Goal: Participate in discussion: Engage in conversation with other users on a specific topic

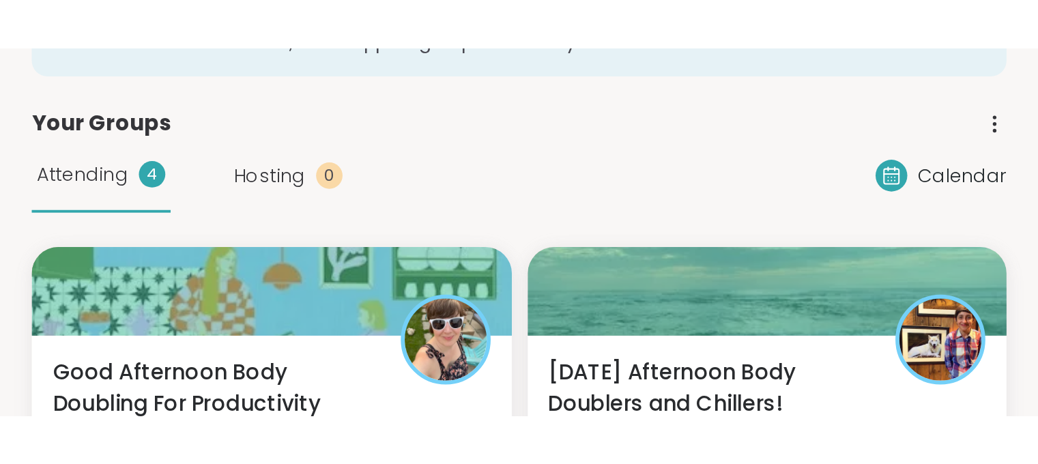
scroll to position [136, 0]
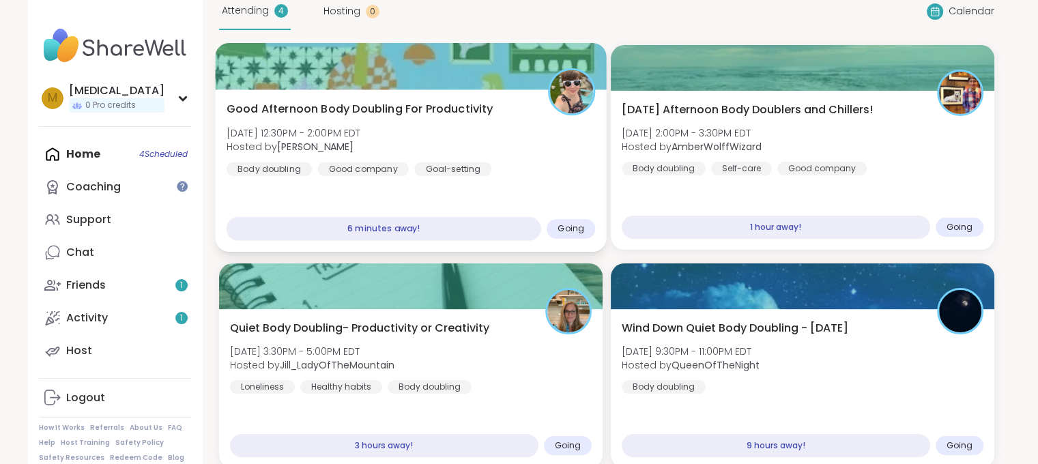
click at [549, 190] on div "Good Afternoon Body Doubling For Productivity Wed, Sep 10 | 12:30PM - 2:00PM ED…" at bounding box center [410, 170] width 391 height 162
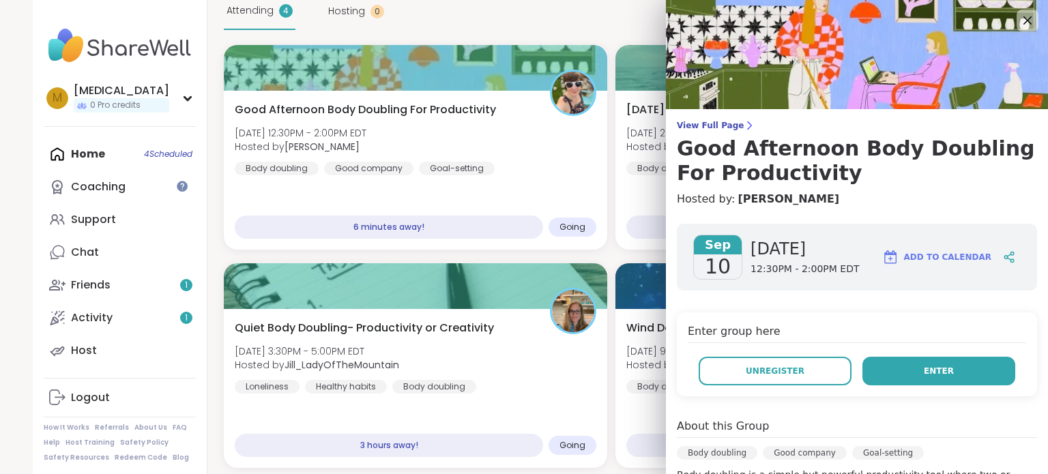
click at [938, 372] on button "Enter" at bounding box center [938, 371] width 153 height 29
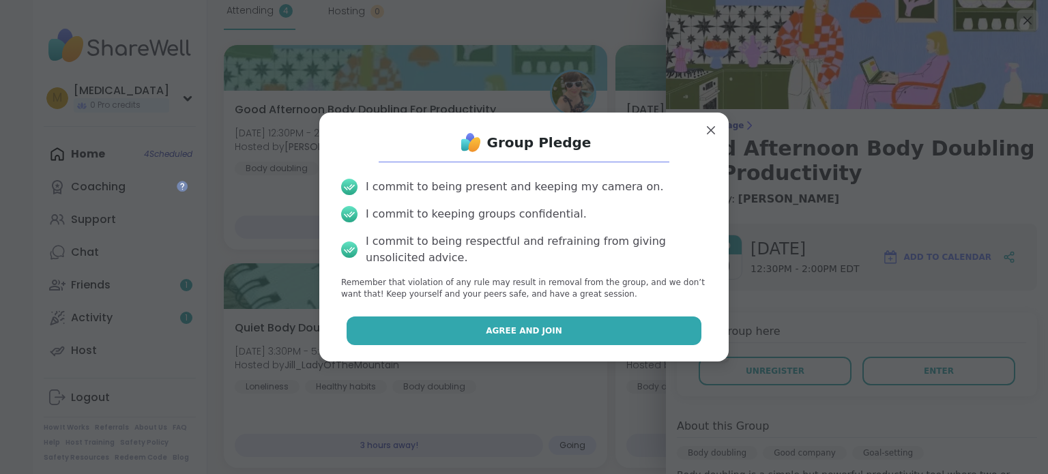
click at [521, 339] on button "Agree and Join" at bounding box center [524, 331] width 355 height 29
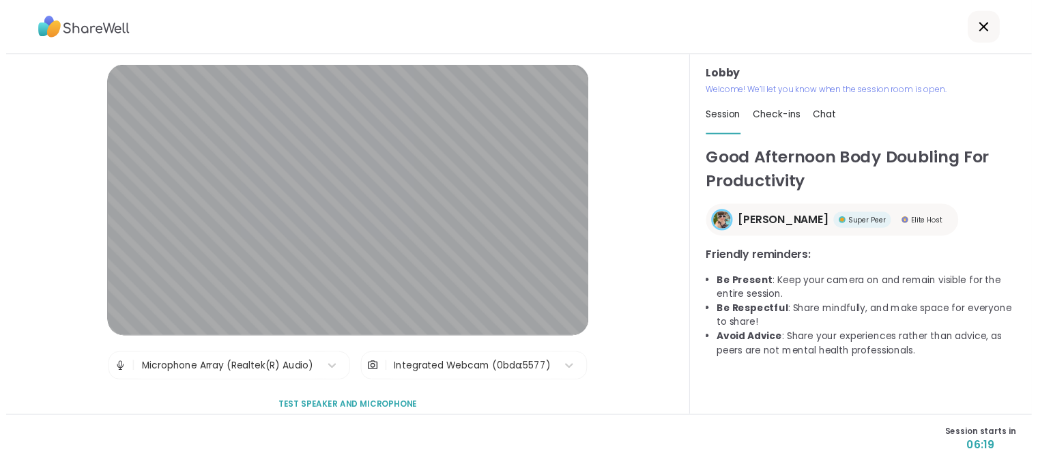
scroll to position [14, 0]
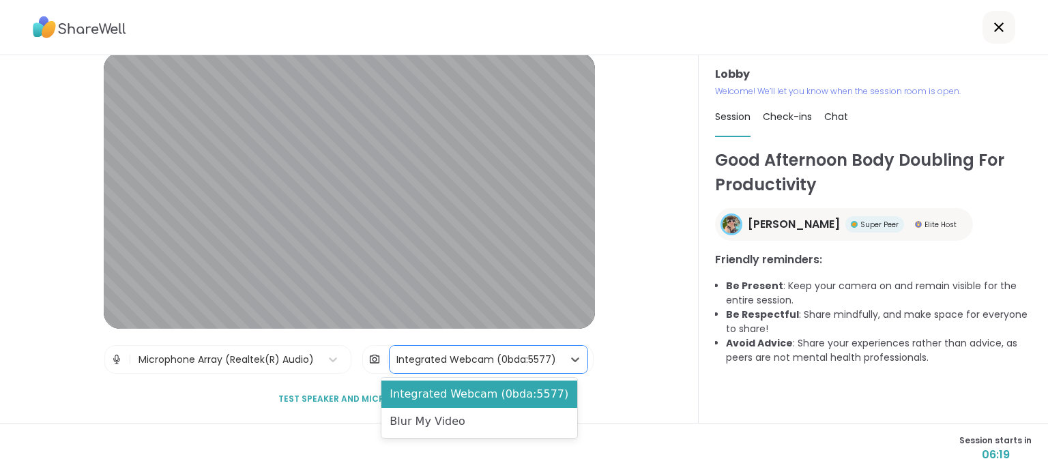
click at [506, 360] on div "Integrated Webcam (0bda:5577)" at bounding box center [476, 360] width 160 height 14
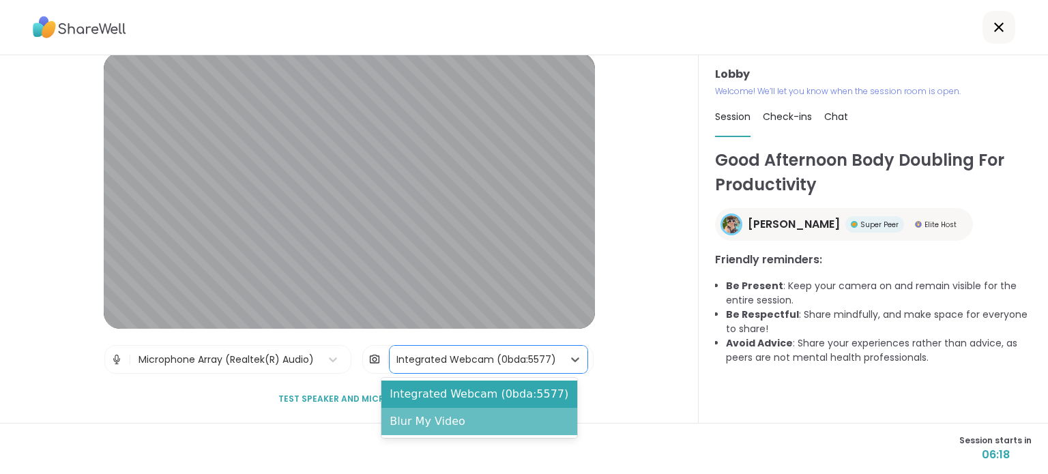
click at [478, 417] on div "Blur My Video" at bounding box center [479, 421] width 196 height 27
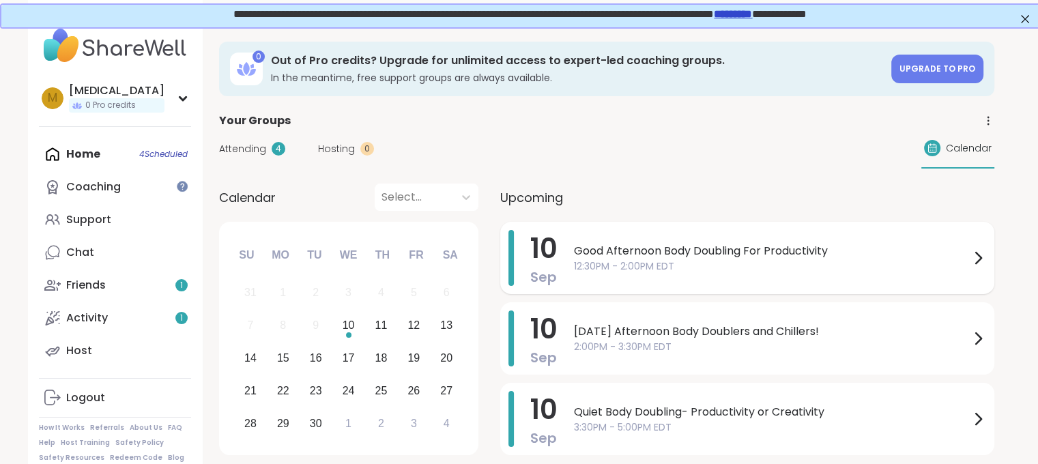
click at [641, 251] on span "Good Afternoon Body Doubling For Productivity" at bounding box center [772, 251] width 396 height 16
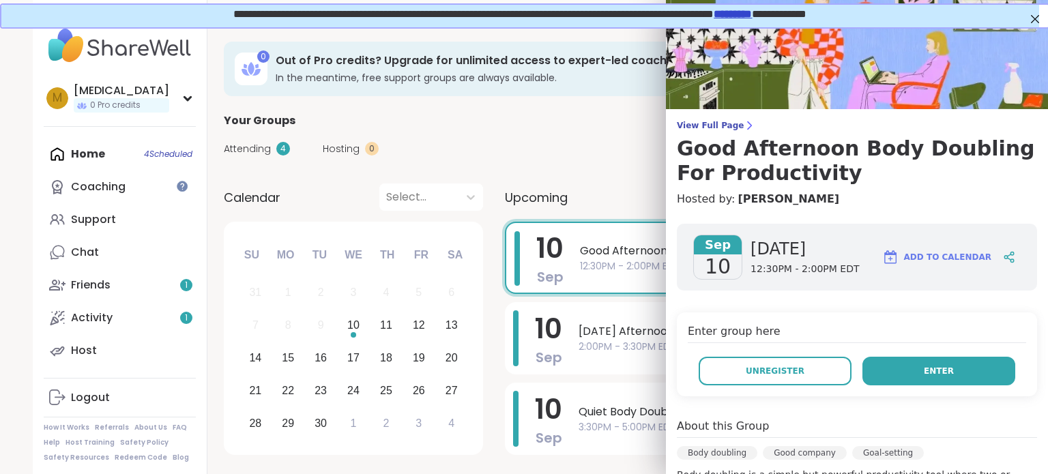
click at [886, 381] on button "Enter" at bounding box center [938, 371] width 153 height 29
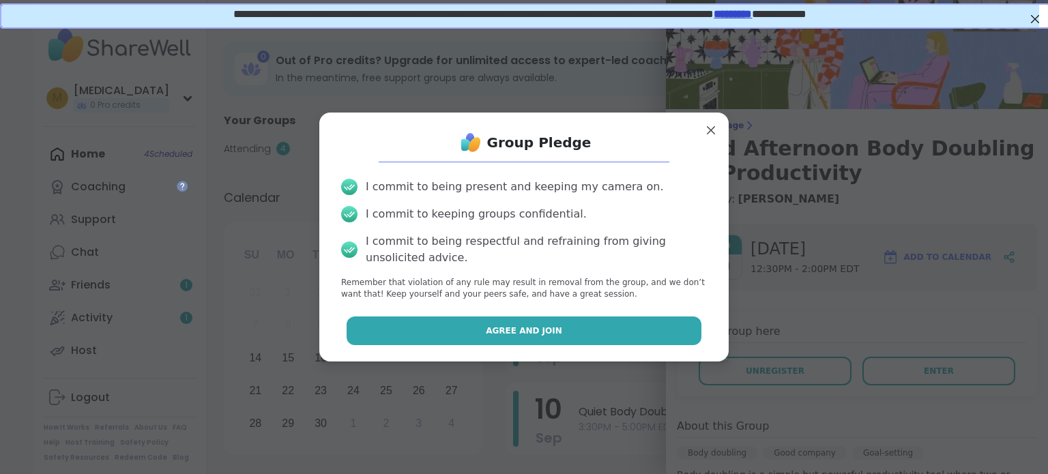
click at [546, 336] on button "Agree and Join" at bounding box center [524, 331] width 355 height 29
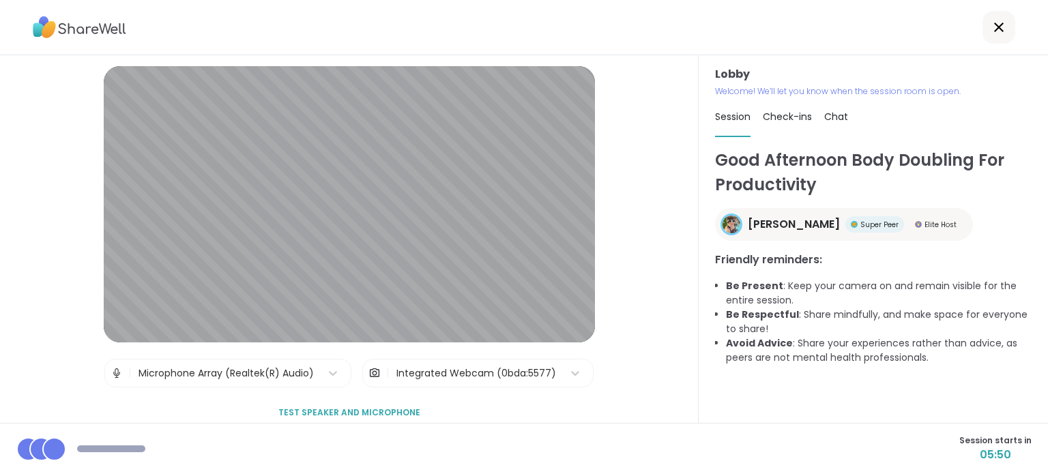
click at [478, 381] on div "Integrated Webcam (0bda:5577)" at bounding box center [476, 373] width 173 height 27
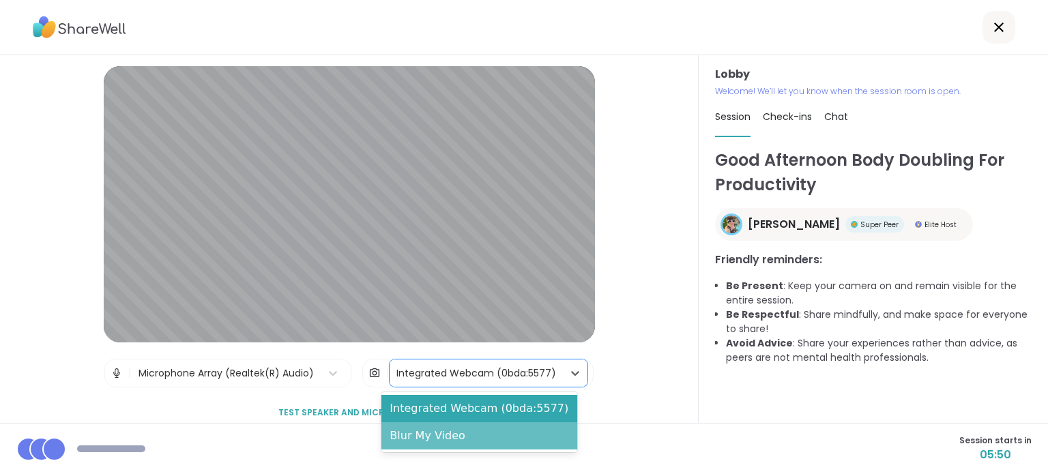
click at [474, 441] on div "Blur My Video" at bounding box center [479, 435] width 196 height 27
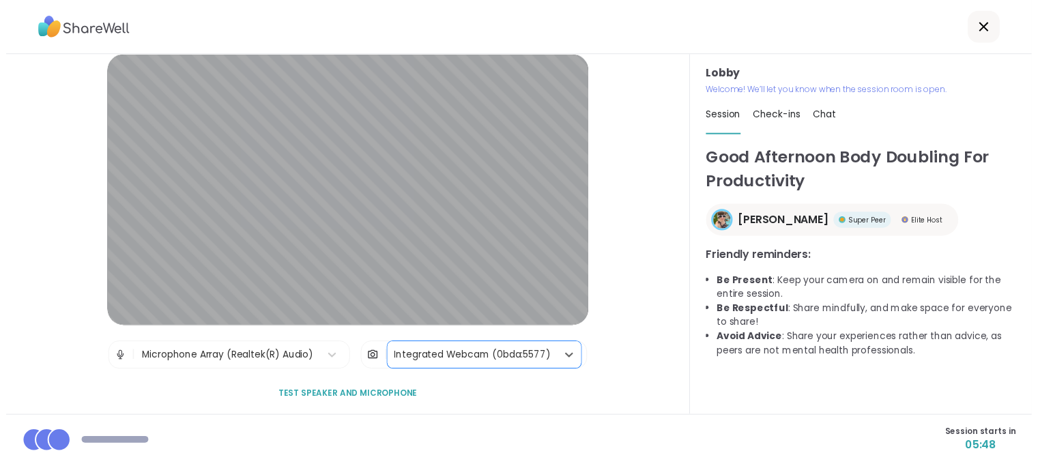
scroll to position [14, 0]
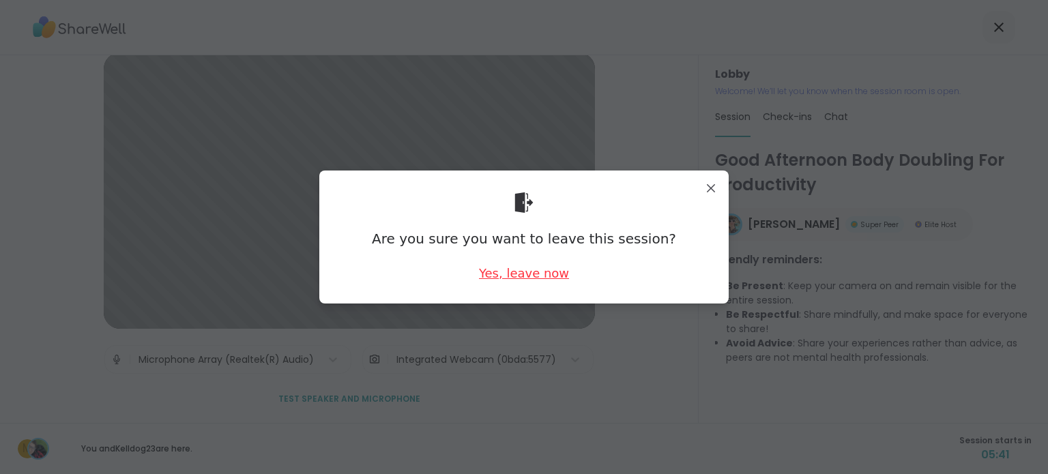
click at [489, 273] on div "Yes, leave now" at bounding box center [524, 273] width 90 height 17
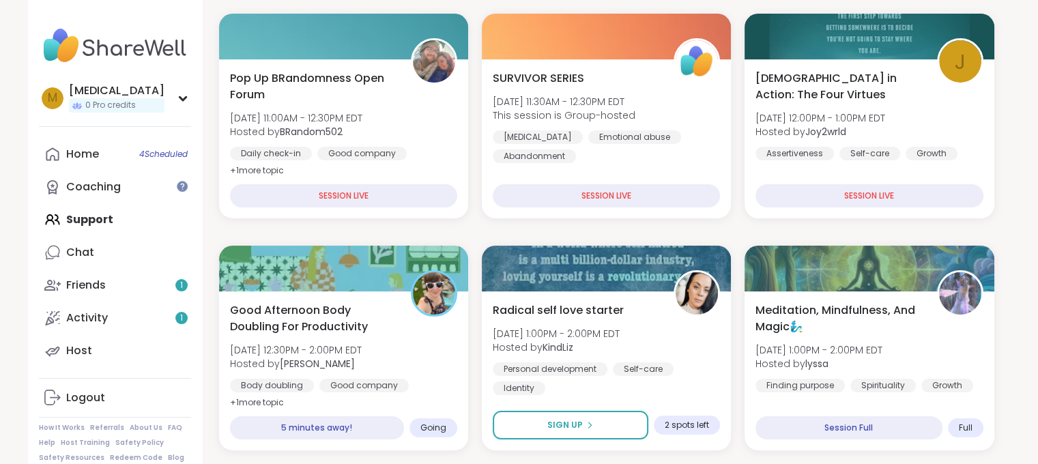
scroll to position [237, 0]
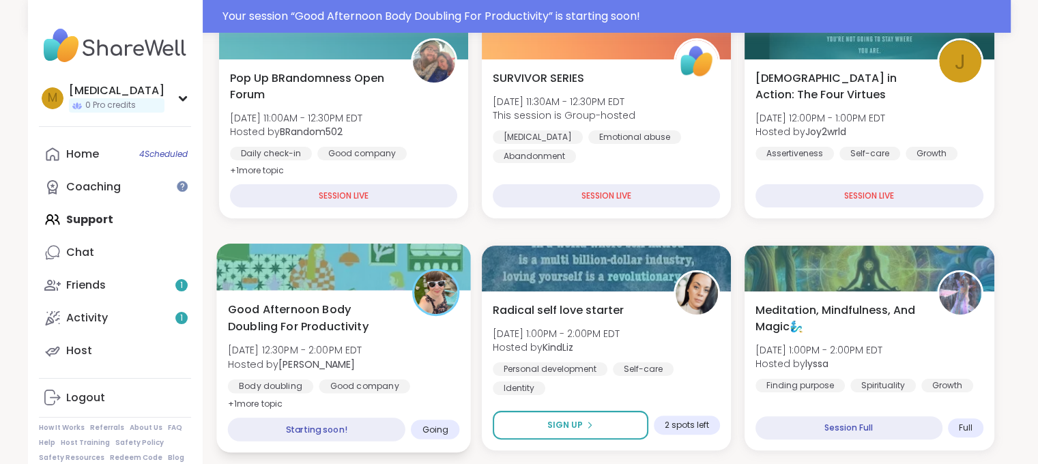
click at [429, 351] on div "Good Afternoon Body Doubling For Productivity Wed, Sep 10 | 12:30PM - 2:00PM ED…" at bounding box center [343, 356] width 232 height 111
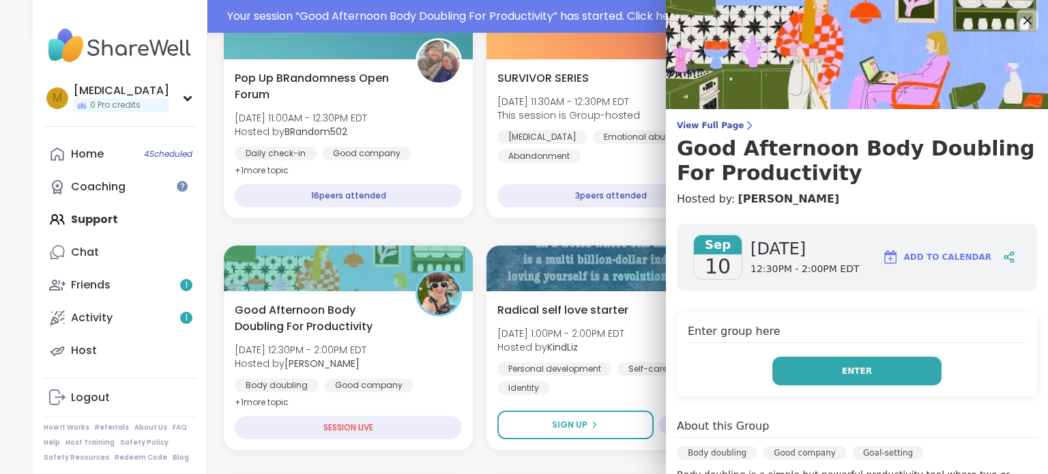
click at [826, 370] on button "Enter" at bounding box center [856, 371] width 169 height 29
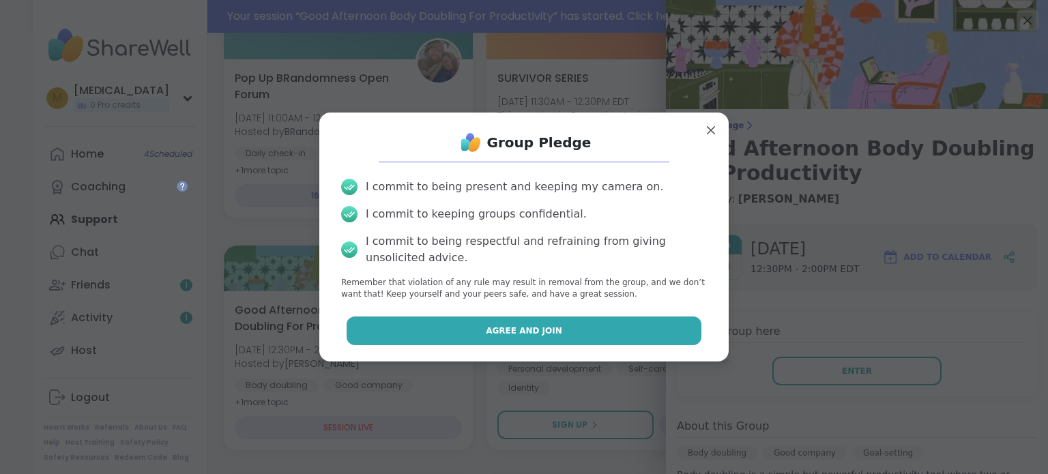
click at [605, 343] on button "Agree and Join" at bounding box center [524, 331] width 355 height 29
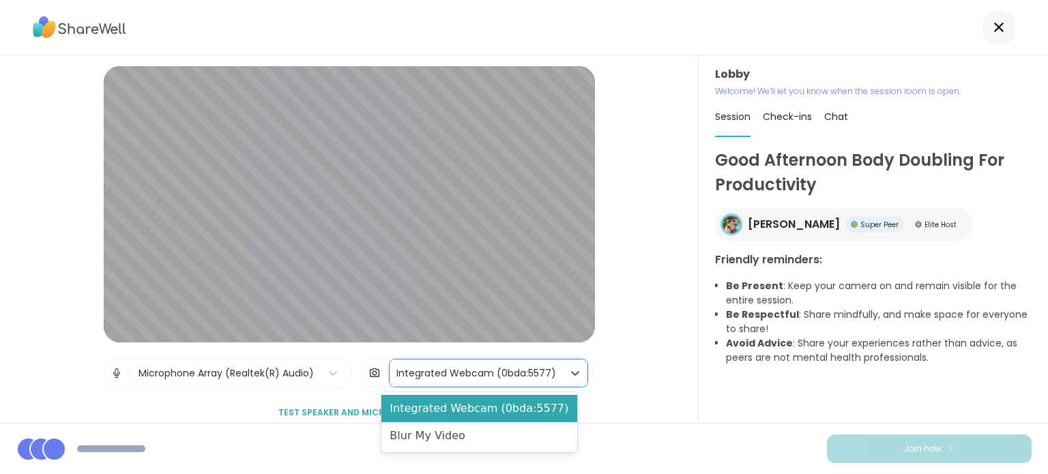
click at [473, 373] on div "Integrated Webcam (0bda:5577)" at bounding box center [476, 373] width 160 height 14
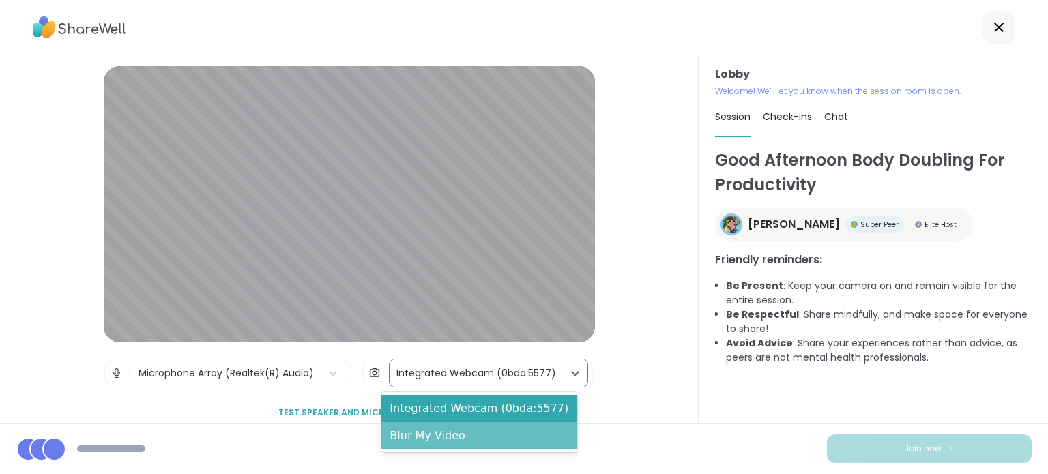
click at [484, 442] on div "Blur My Video" at bounding box center [479, 435] width 196 height 27
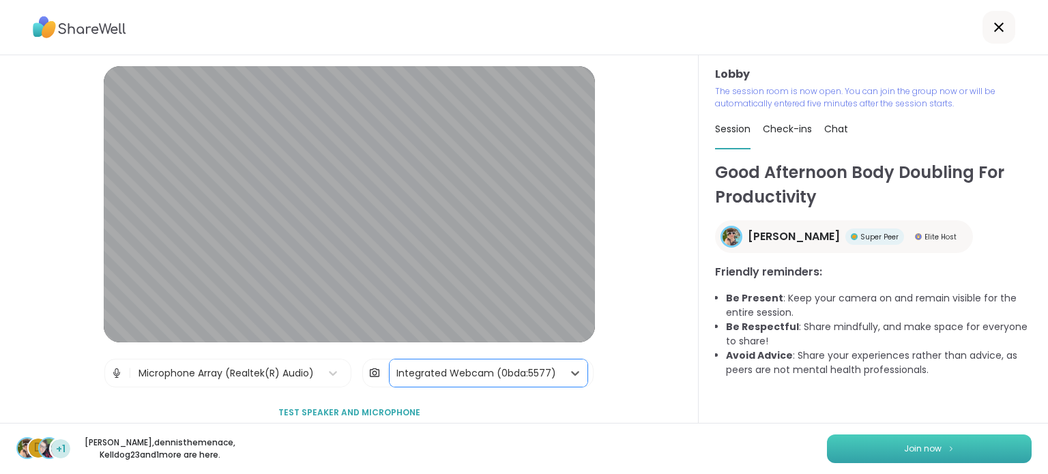
click at [880, 443] on button "Join now" at bounding box center [929, 449] width 205 height 29
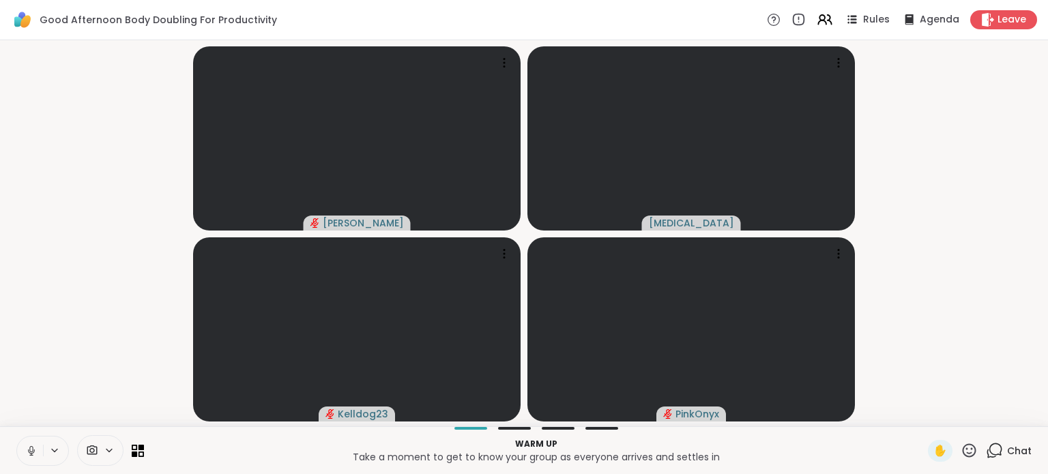
click at [31, 450] on icon at bounding box center [31, 451] width 12 height 12
click at [987, 457] on icon at bounding box center [991, 454] width 9 height 9
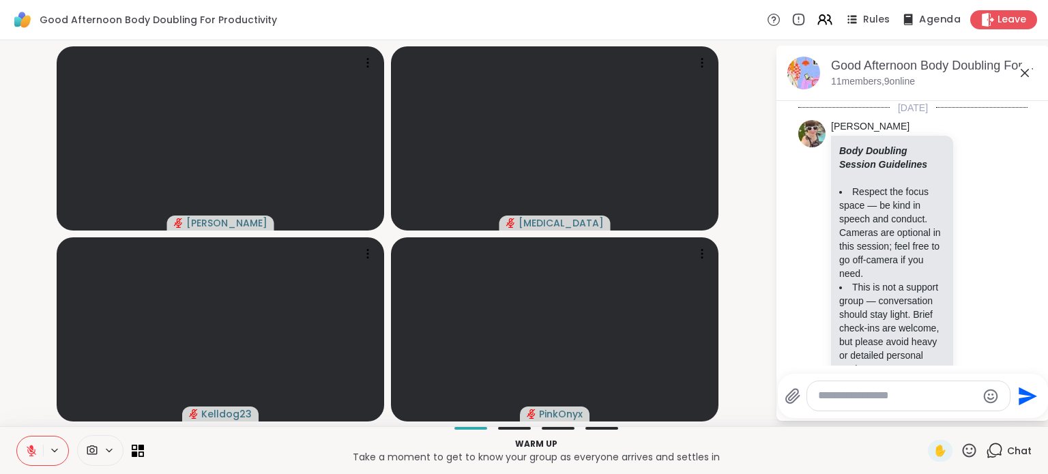
click at [929, 13] on span "Agenda" at bounding box center [940, 20] width 42 height 14
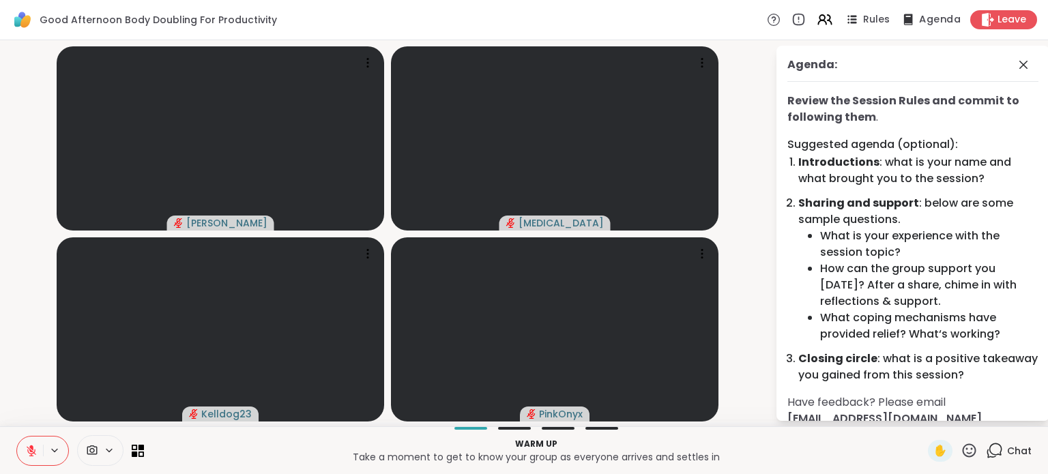
click at [929, 13] on span "Agenda" at bounding box center [940, 20] width 42 height 14
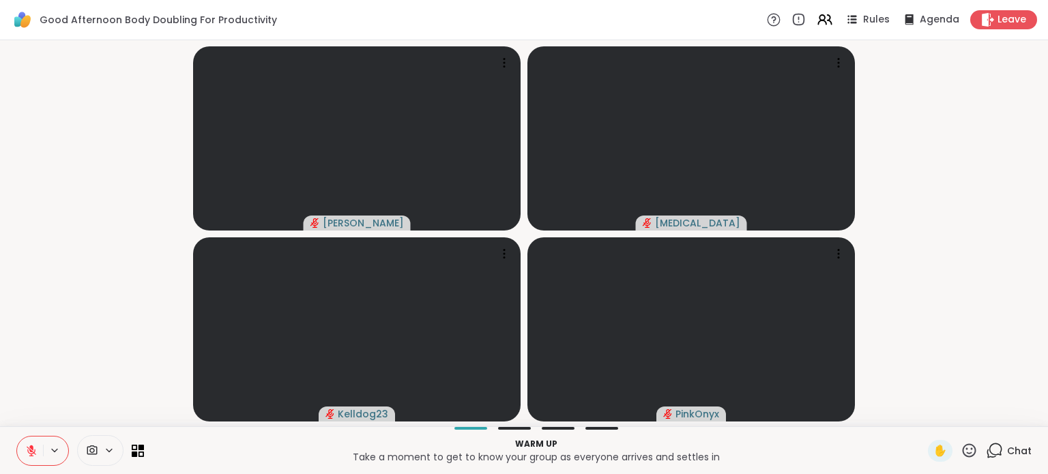
click at [772, 20] on circle at bounding box center [774, 20] width 12 height 12
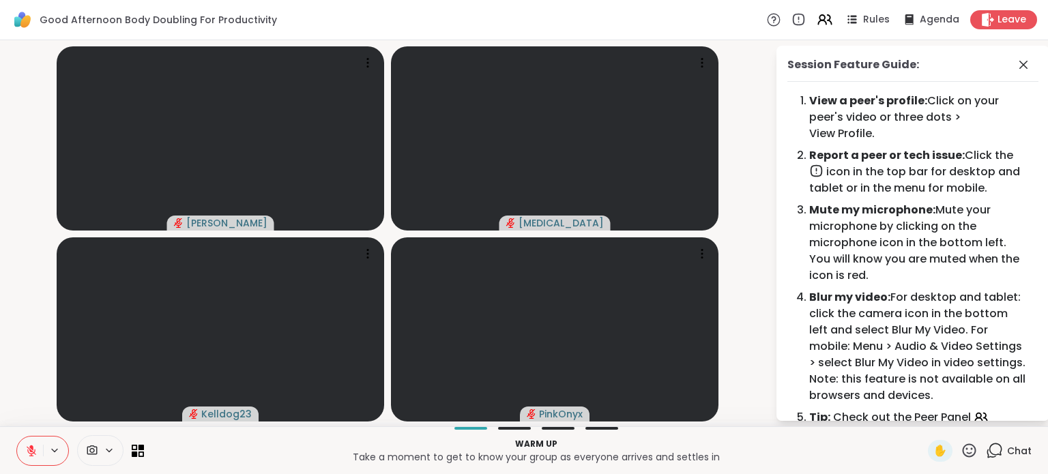
click at [770, 18] on icon at bounding box center [774, 19] width 14 height 14
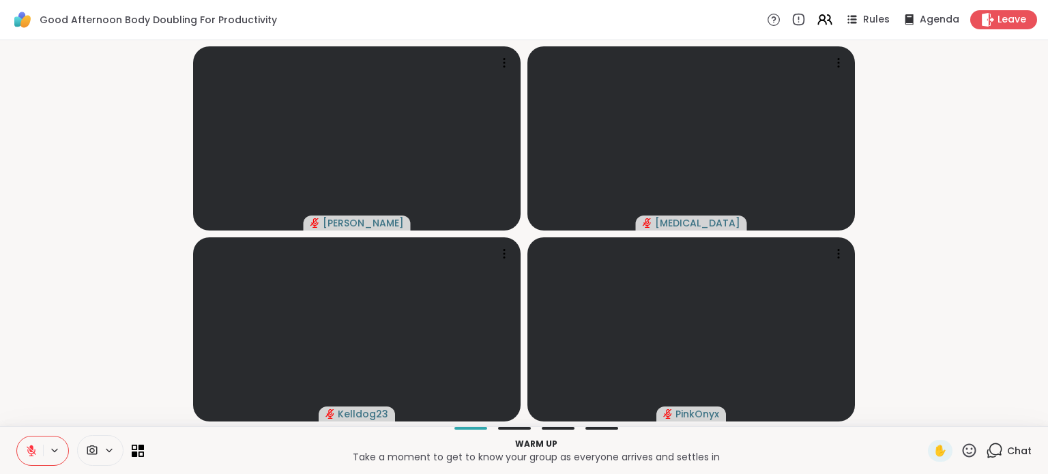
click at [991, 447] on icon at bounding box center [995, 449] width 13 height 12
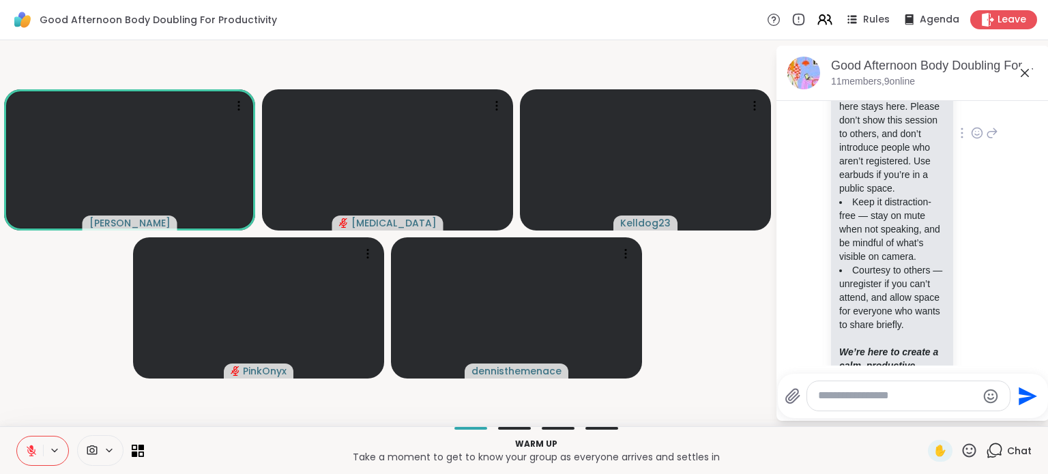
scroll to position [379, 0]
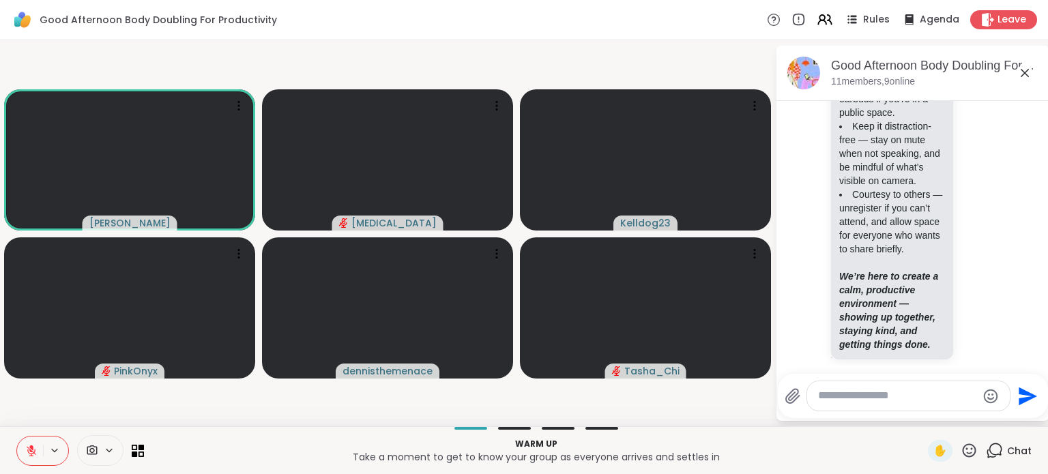
click at [33, 449] on icon at bounding box center [31, 451] width 12 height 12
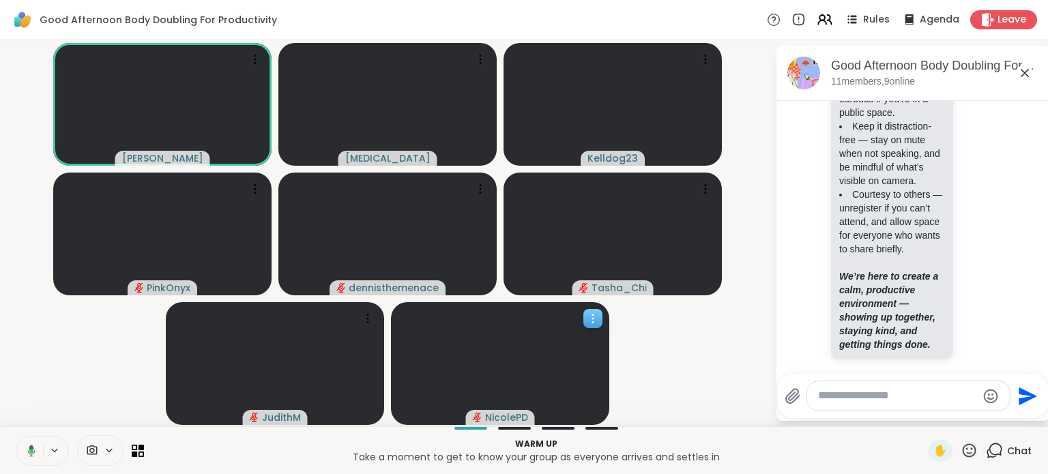
click at [596, 315] on icon at bounding box center [593, 319] width 14 height 14
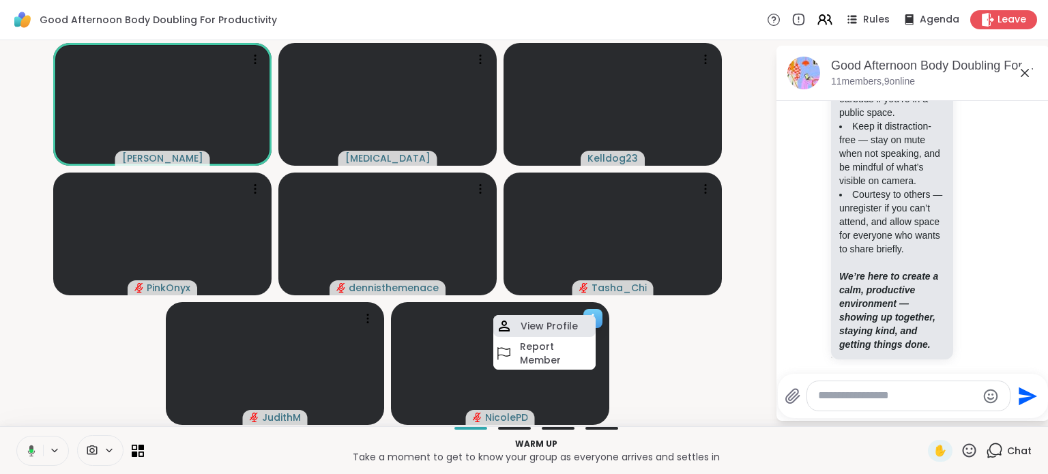
click at [554, 332] on h4 "View Profile" at bounding box center [549, 326] width 57 height 14
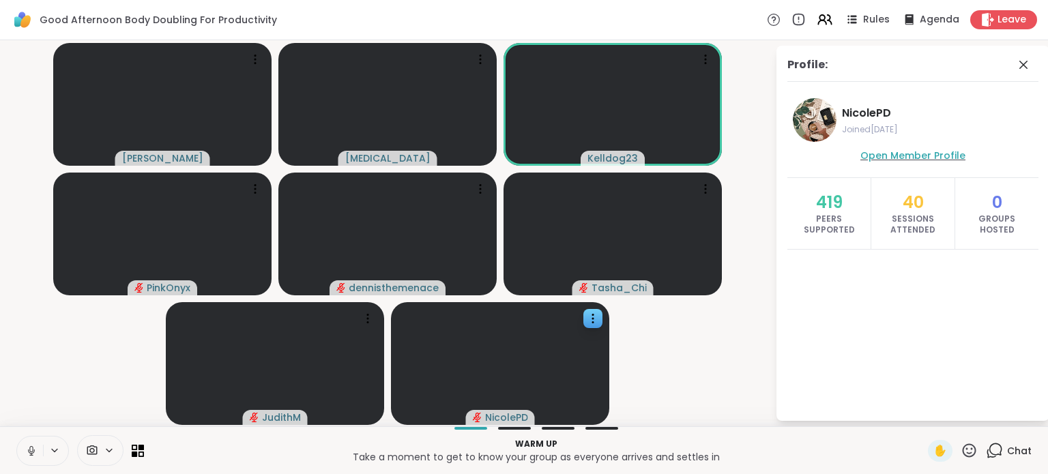
click at [922, 161] on span "Open Member Profile" at bounding box center [912, 156] width 105 height 14
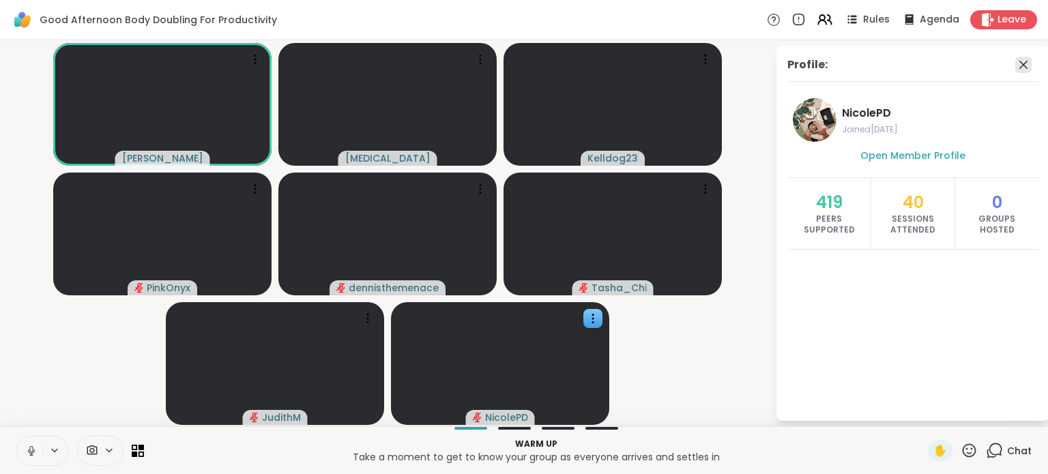
click at [1021, 68] on icon at bounding box center [1023, 65] width 16 height 16
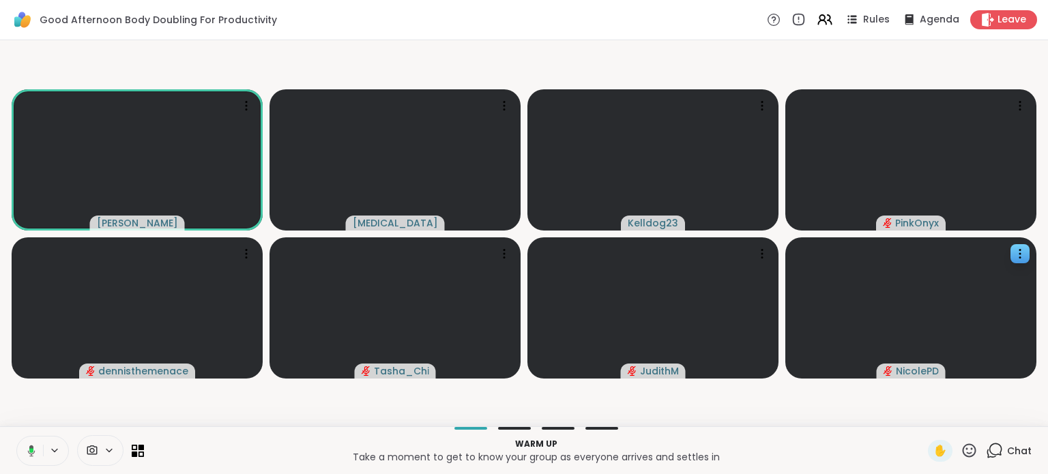
click at [1007, 455] on span "Chat" at bounding box center [1019, 451] width 25 height 14
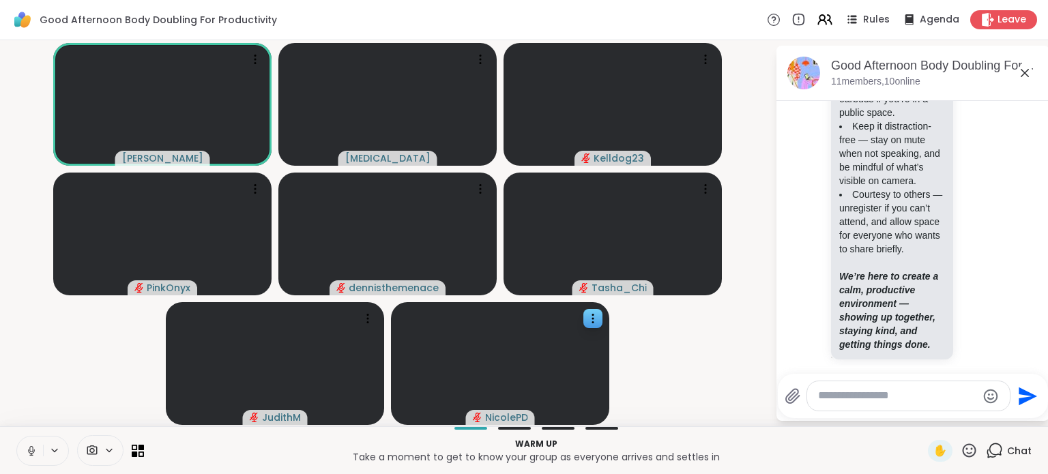
click at [33, 447] on icon at bounding box center [31, 451] width 12 height 12
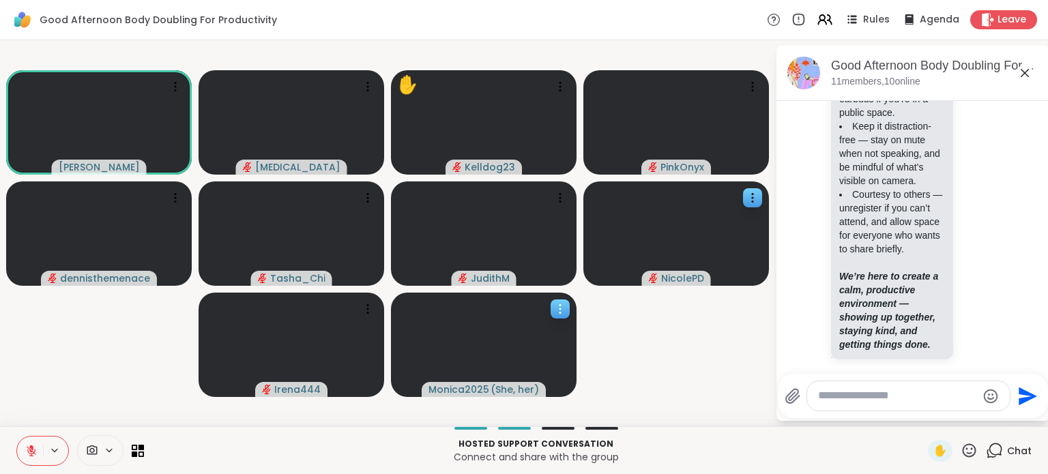
click at [564, 305] on icon at bounding box center [560, 309] width 14 height 14
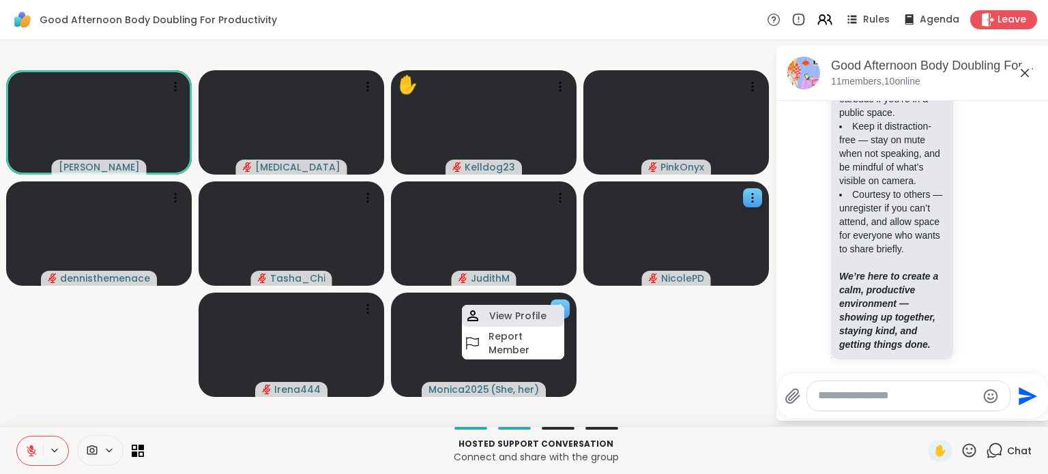
click at [540, 318] on h4 "View Profile" at bounding box center [517, 316] width 57 height 14
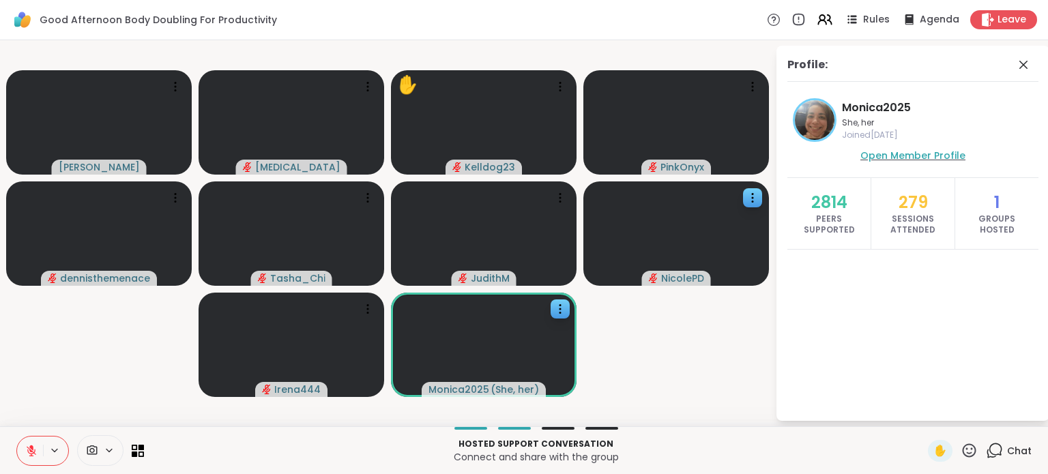
click at [913, 149] on span "Open Member Profile" at bounding box center [912, 156] width 105 height 14
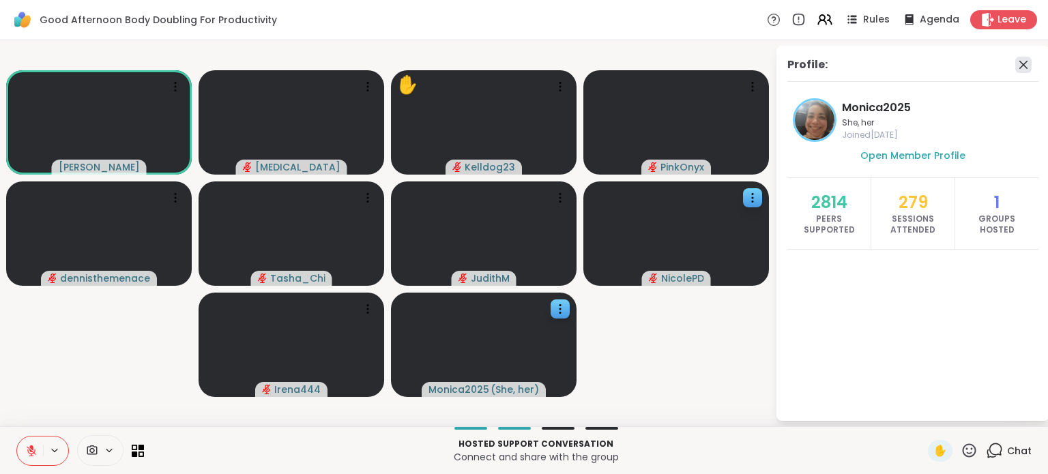
click at [1019, 65] on icon at bounding box center [1023, 65] width 16 height 16
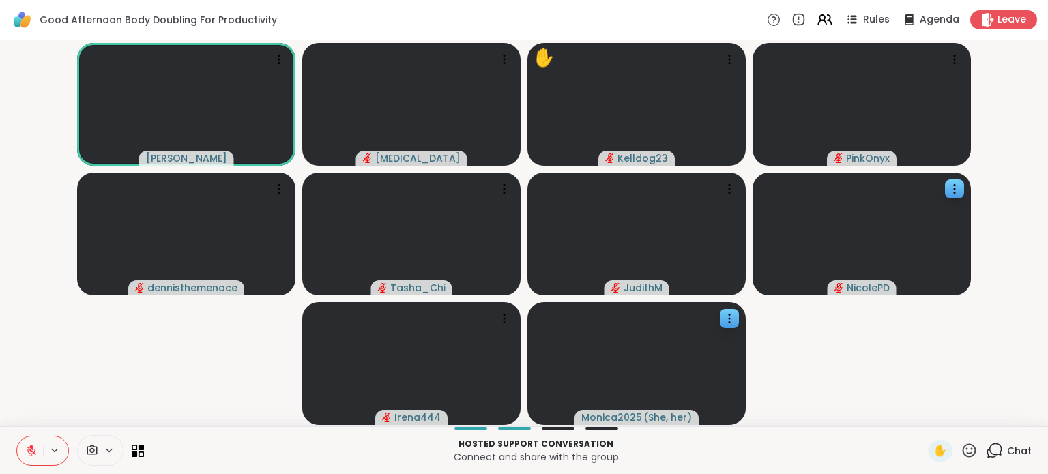
click at [1017, 450] on span "Chat" at bounding box center [1019, 451] width 25 height 14
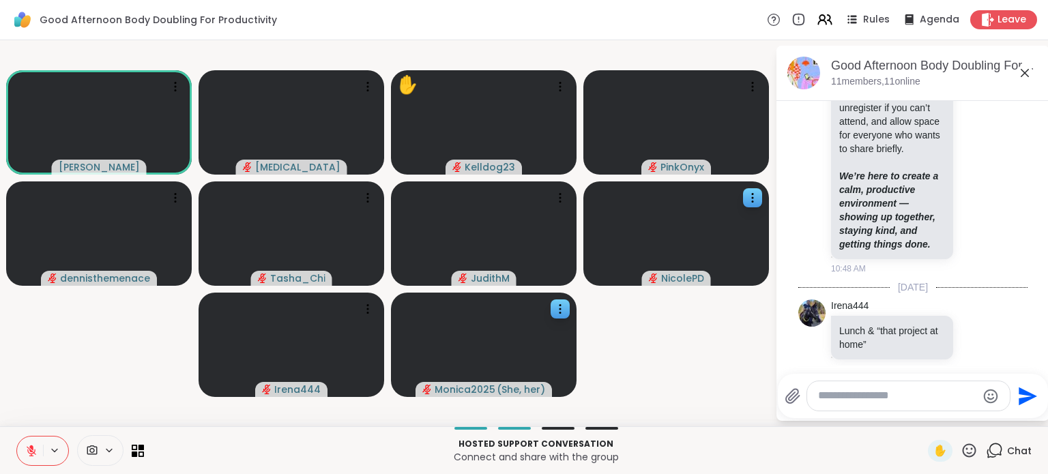
scroll to position [499, 0]
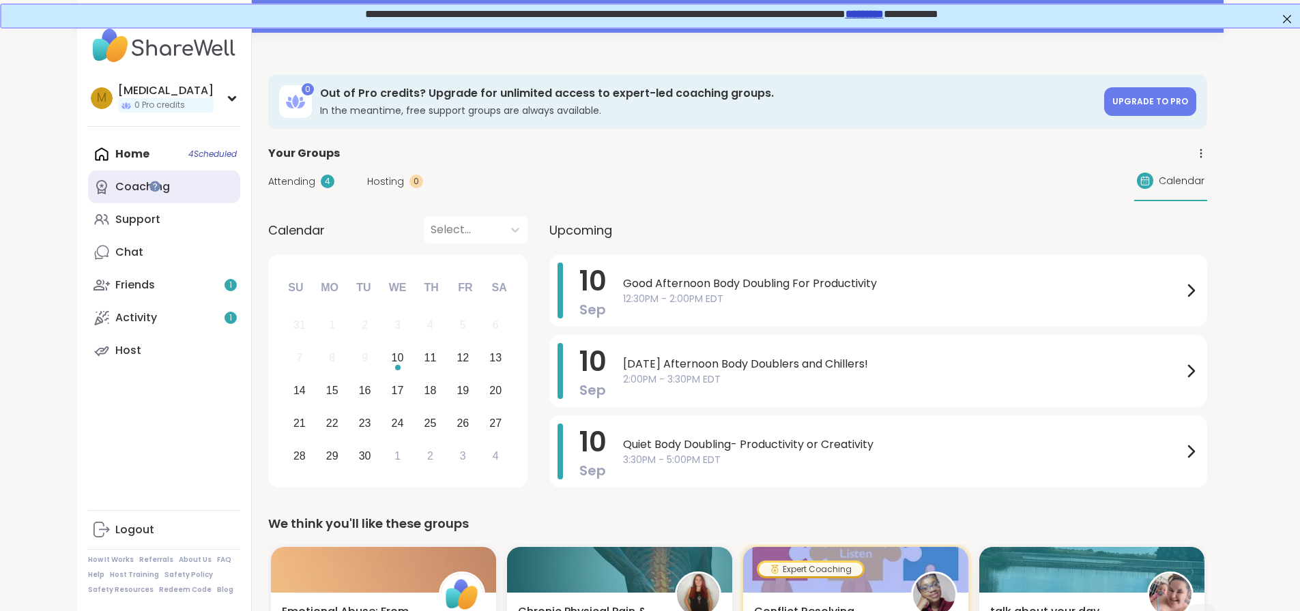
click at [115, 188] on div "Coaching" at bounding box center [142, 186] width 55 height 15
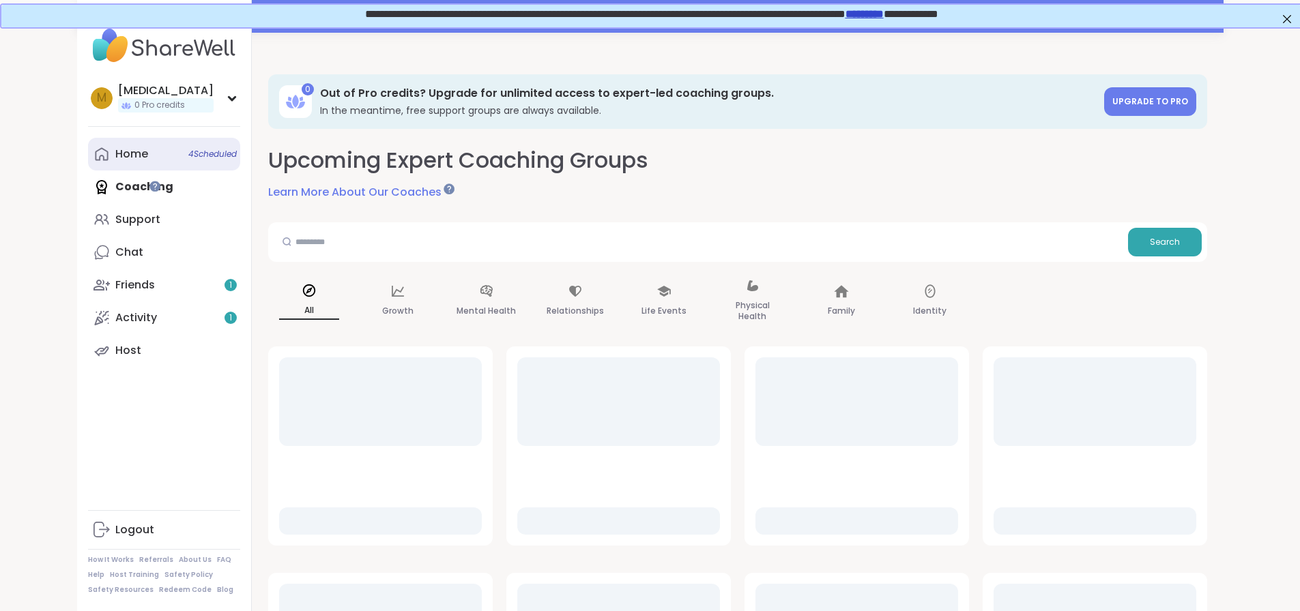
click at [115, 154] on div "Home 4 Scheduled" at bounding box center [131, 154] width 33 height 15
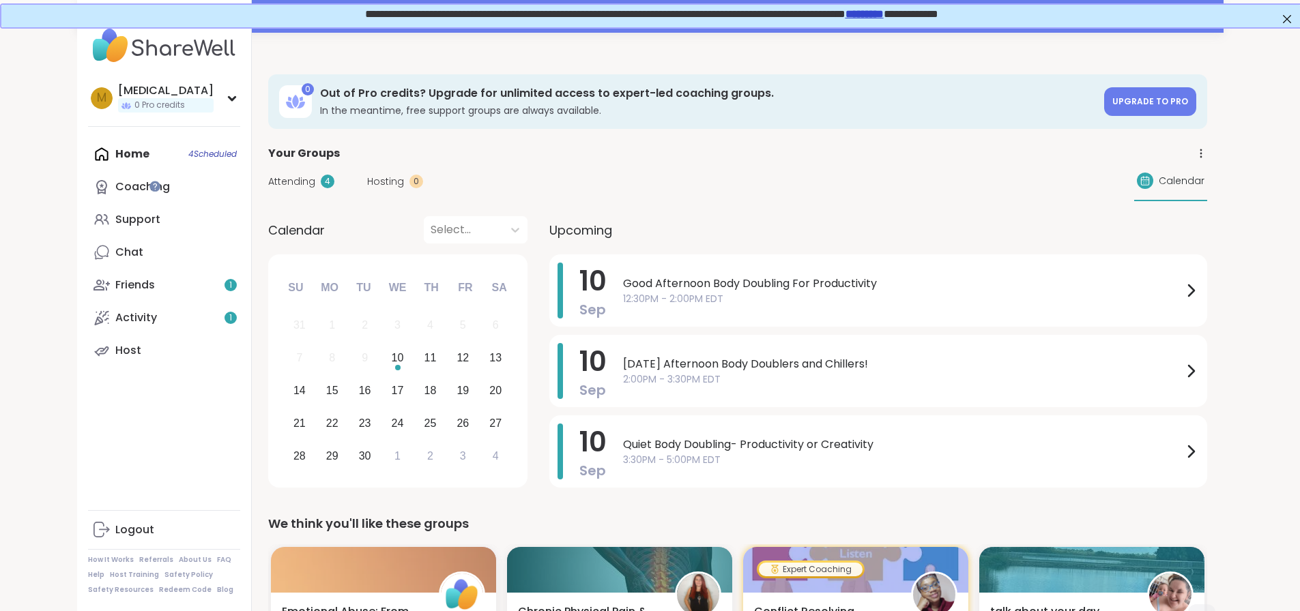
click at [268, 189] on div "Attending 4 Hosting 0 Calendar" at bounding box center [737, 182] width 939 height 40
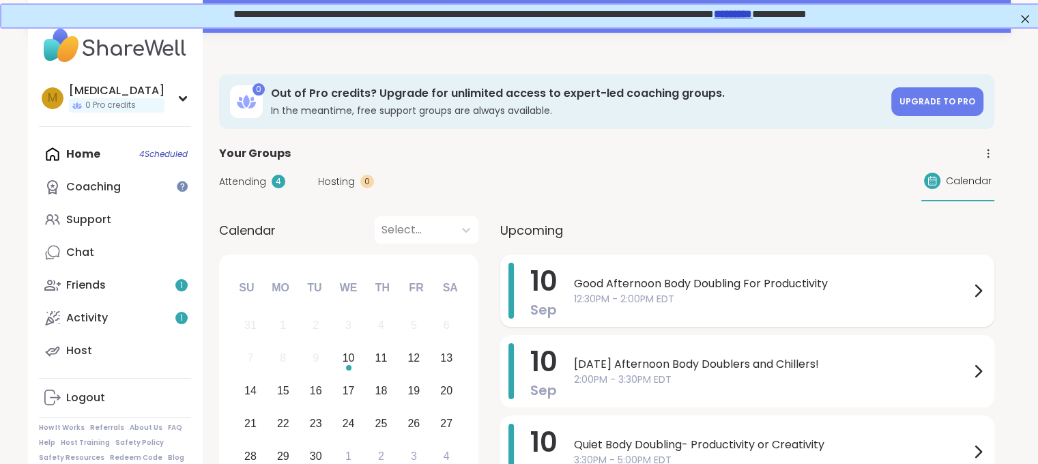
click at [761, 281] on span "Good Afternoon Body Doubling For Productivity" at bounding box center [772, 284] width 396 height 16
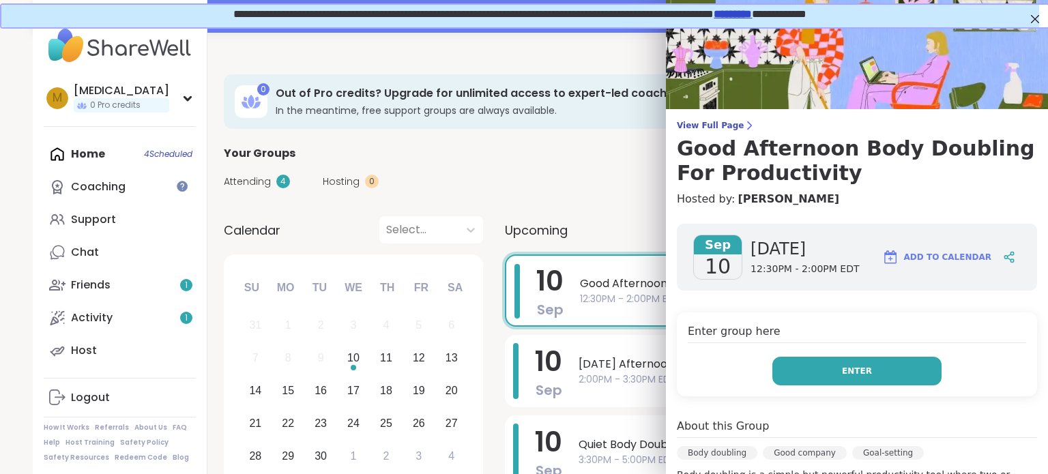
click at [865, 365] on button "Enter" at bounding box center [856, 371] width 169 height 29
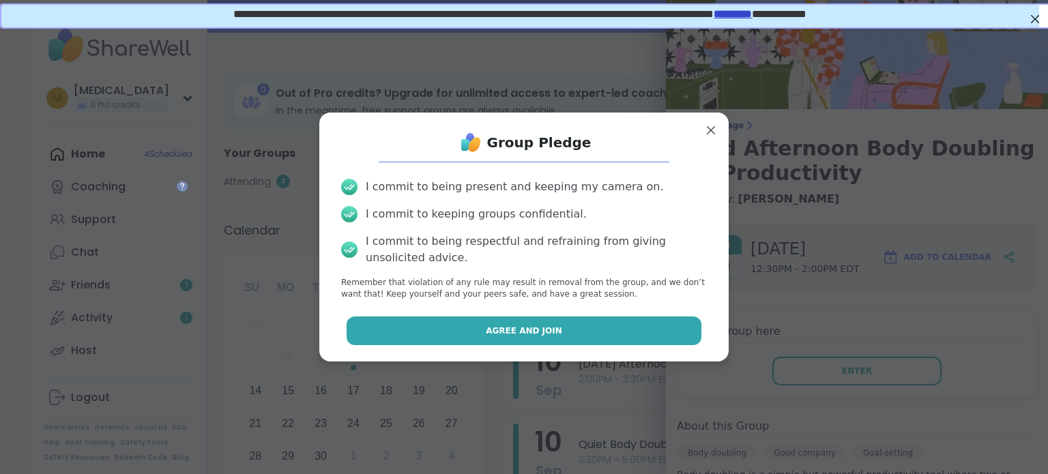
click at [651, 328] on button "Agree and Join" at bounding box center [524, 331] width 355 height 29
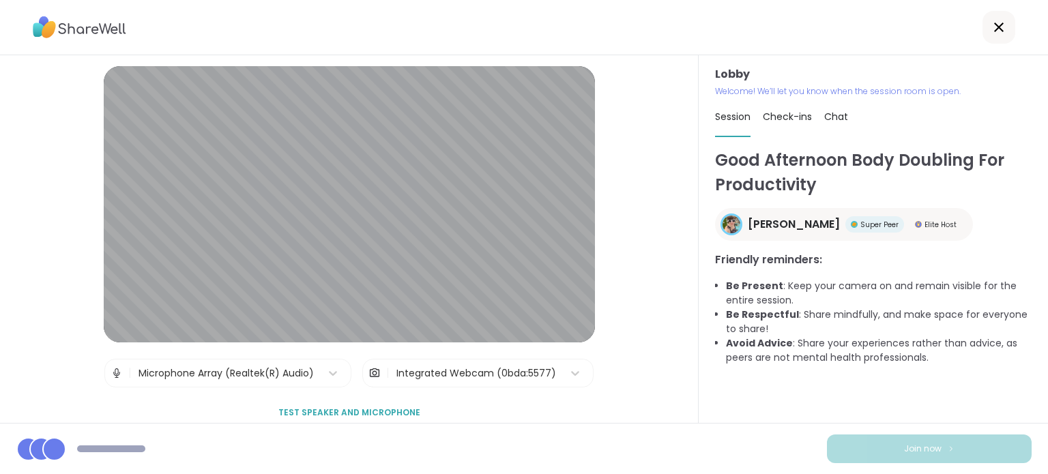
click at [529, 369] on div "Integrated Webcam (0bda:5577)" at bounding box center [476, 373] width 160 height 14
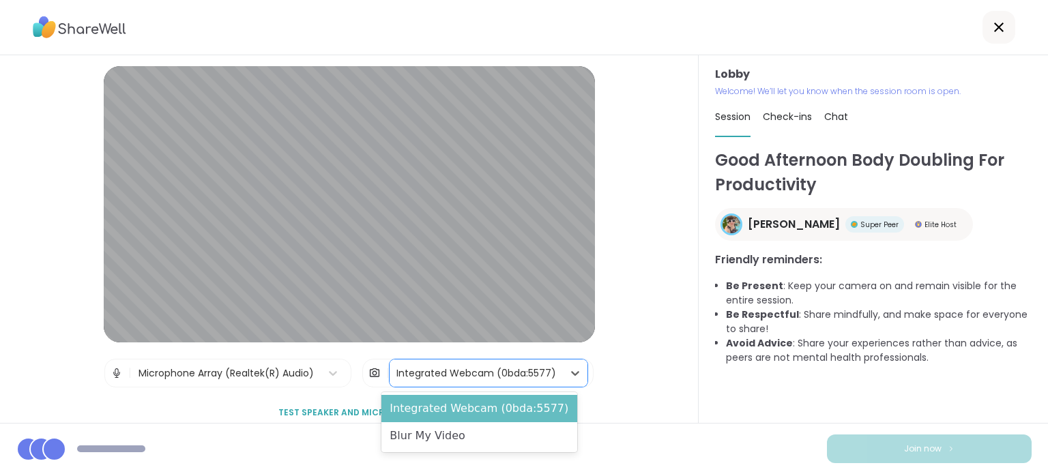
click at [497, 418] on div "Integrated Webcam (0bda:5577)" at bounding box center [479, 408] width 196 height 27
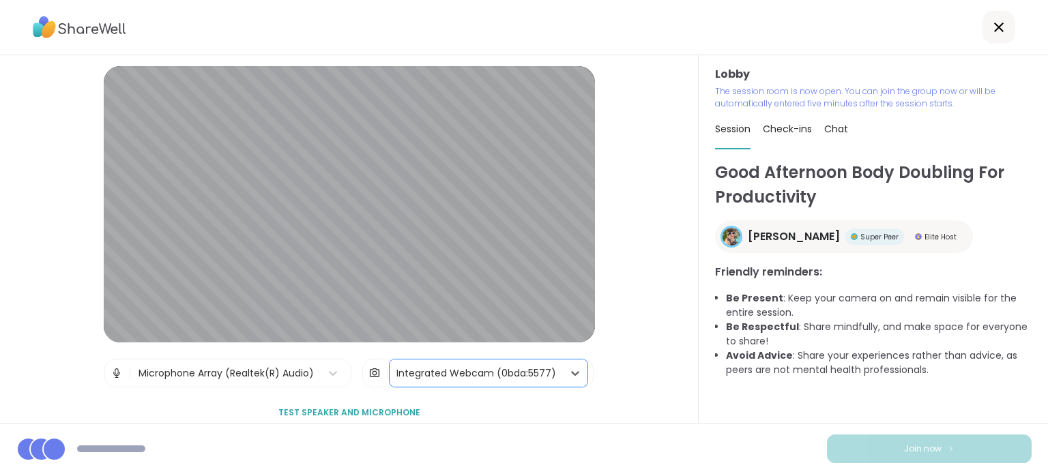
click at [501, 383] on div "Integrated Webcam (0bda:5577)" at bounding box center [476, 373] width 173 height 27
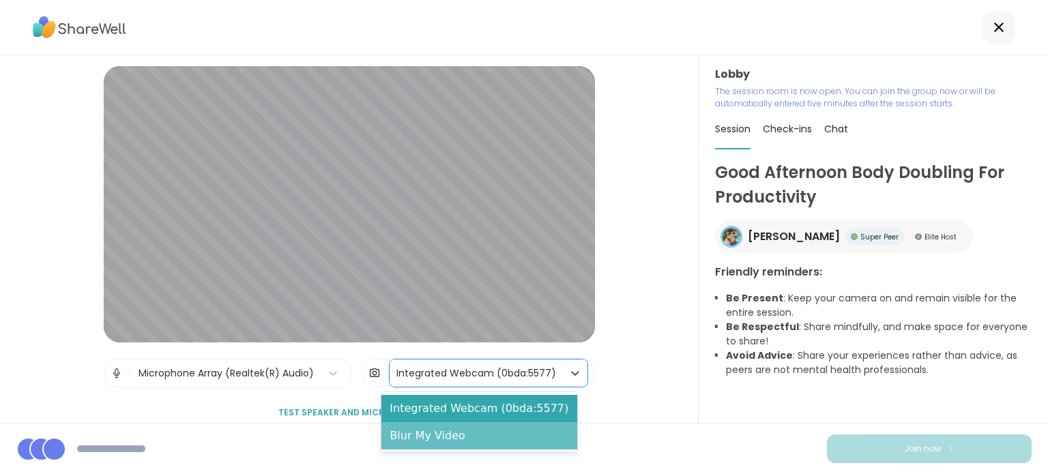
click at [486, 443] on div "Blur My Video" at bounding box center [479, 435] width 196 height 27
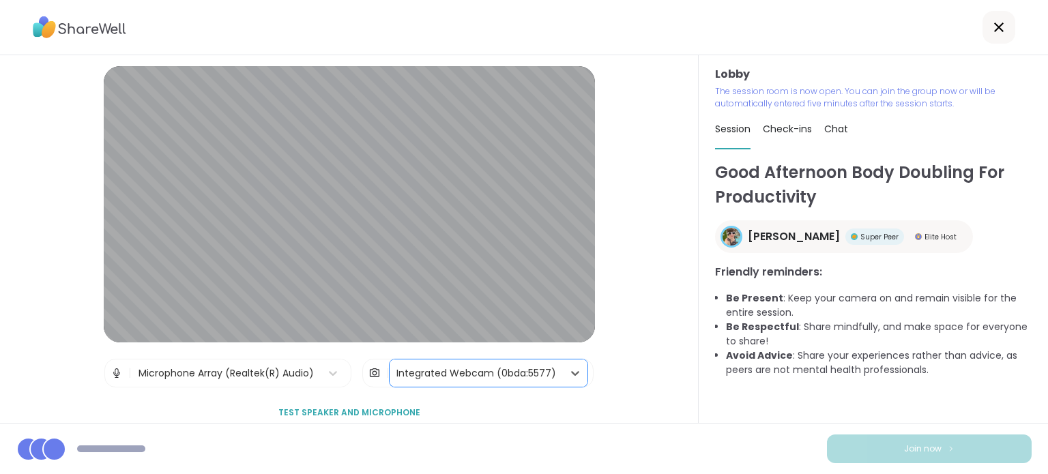
click at [237, 375] on div "Microphone Array (Realtek(R) Audio)" at bounding box center [225, 373] width 175 height 14
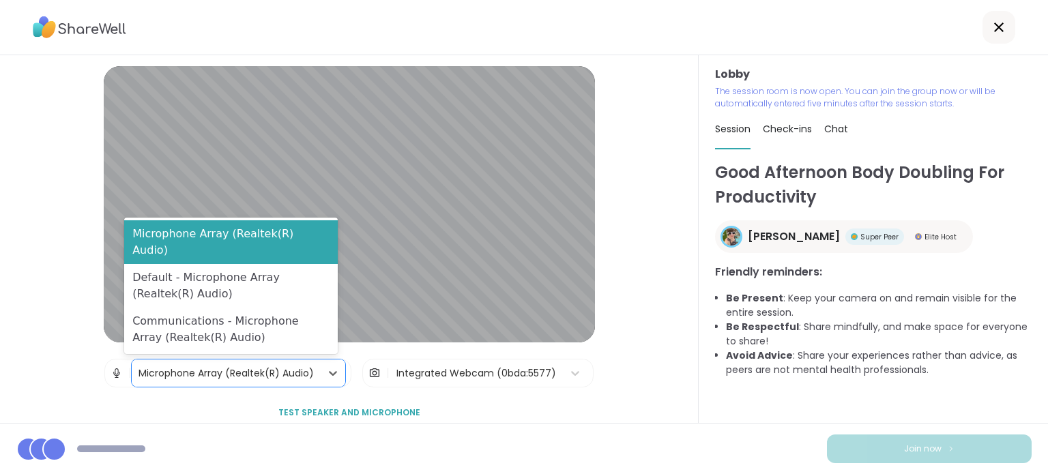
click at [625, 382] on div "Lobby | 3 results available. Use Up and Down to choose options, press Enter to …" at bounding box center [349, 239] width 699 height 368
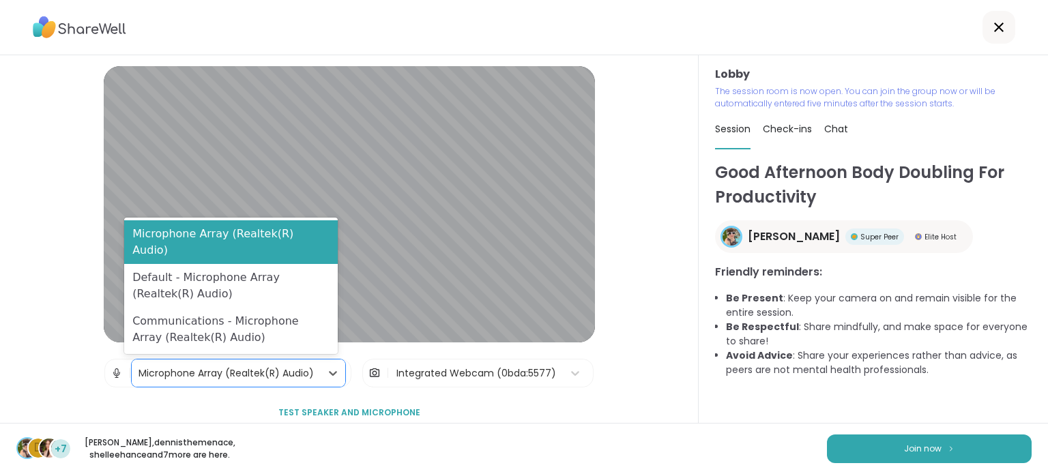
click at [228, 373] on div "Microphone Array (Realtek(R) Audio)" at bounding box center [225, 373] width 175 height 14
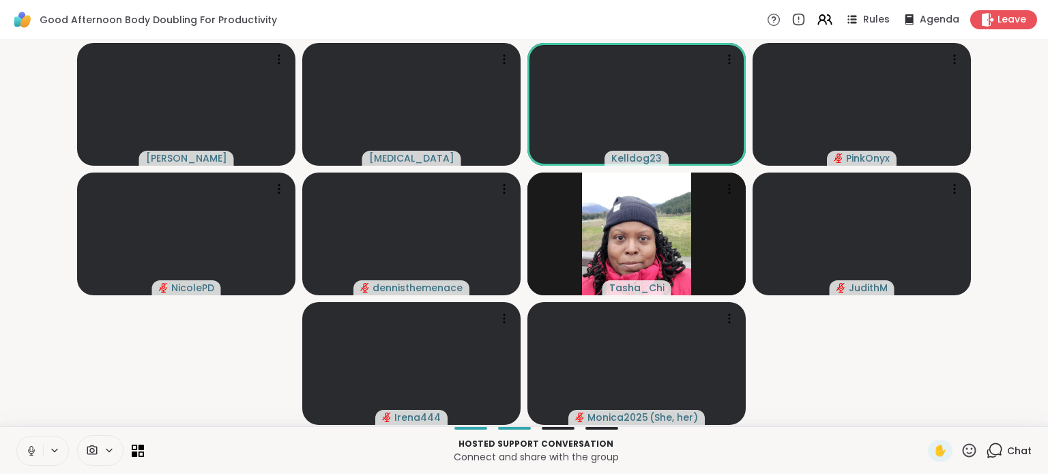
click at [29, 456] on icon at bounding box center [31, 451] width 12 height 12
click at [986, 458] on icon at bounding box center [994, 450] width 17 height 17
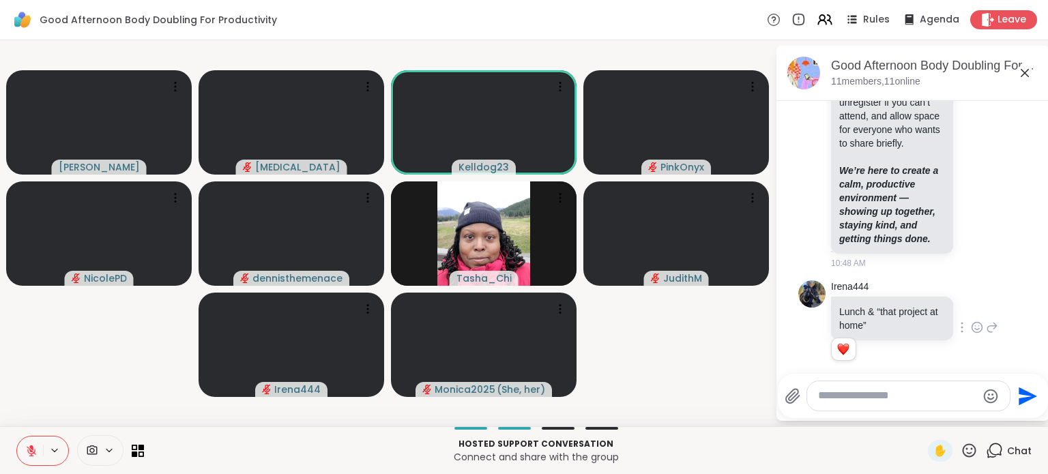
scroll to position [585, 0]
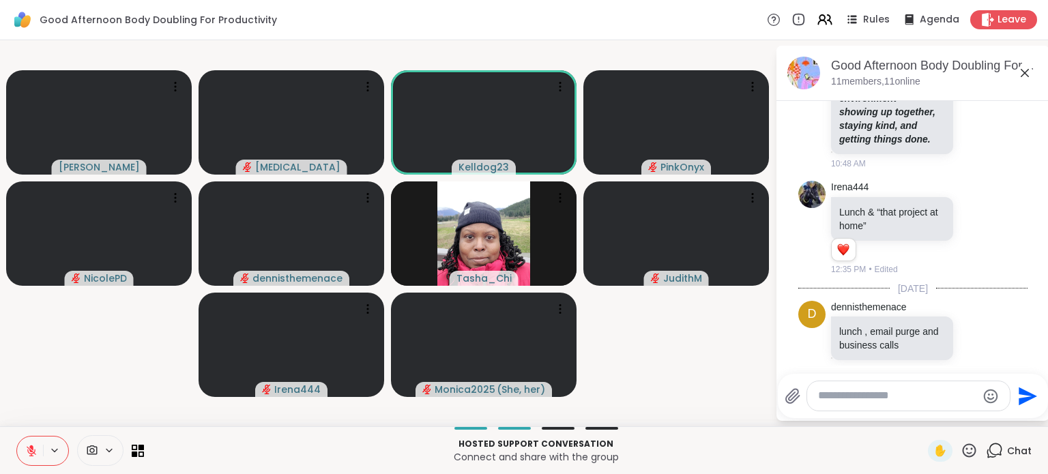
click at [903, 407] on div at bounding box center [908, 395] width 203 height 29
click at [901, 405] on div at bounding box center [908, 395] width 203 height 29
click at [899, 402] on textarea "Type your message" at bounding box center [897, 396] width 159 height 14
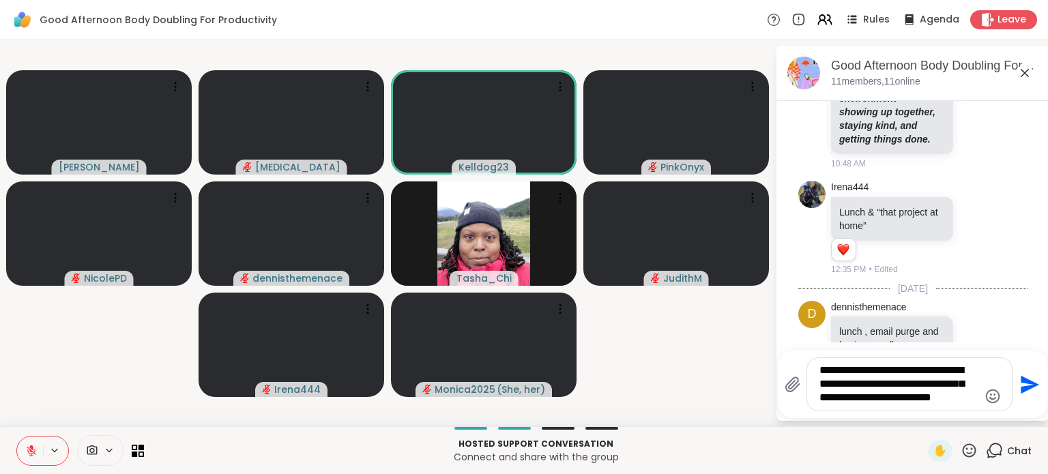
click at [961, 453] on icon at bounding box center [969, 450] width 17 height 17
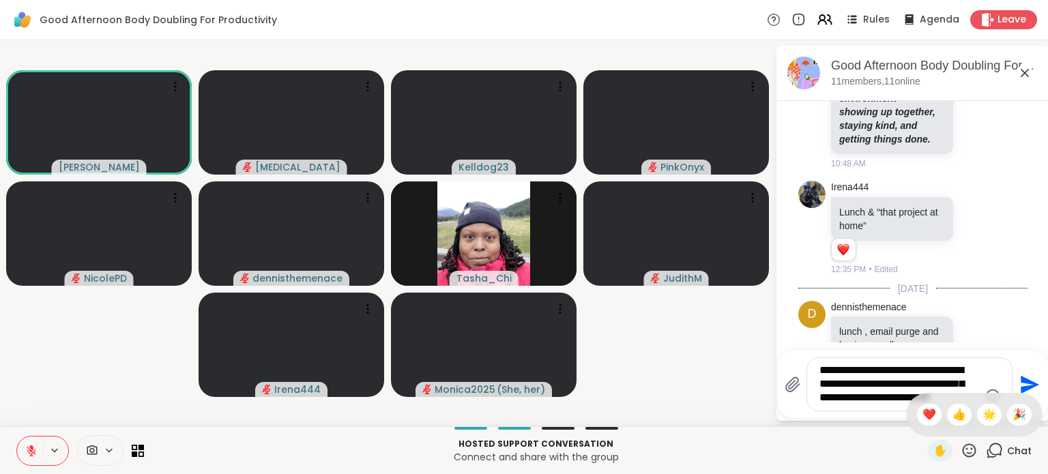
click at [922, 413] on span "❤️" at bounding box center [929, 415] width 14 height 16
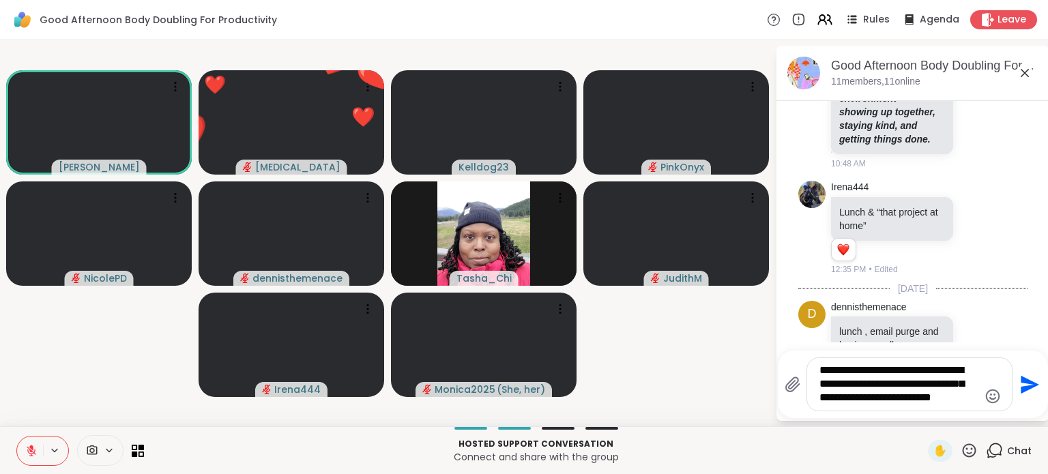
click at [974, 404] on textarea "**********" at bounding box center [898, 385] width 159 height 42
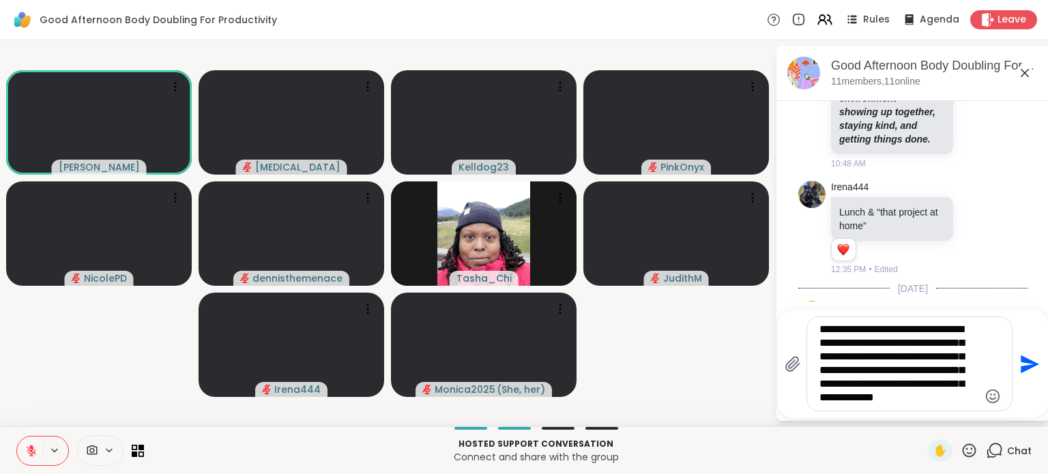
type textarea "**********"
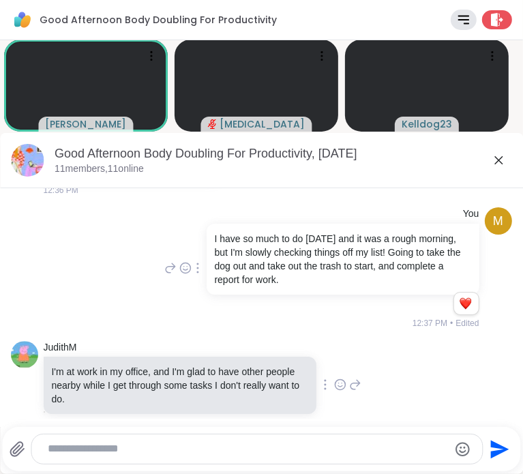
scroll to position [525, 0]
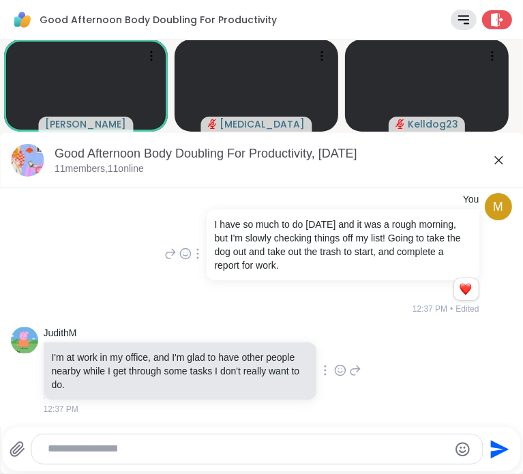
click at [347, 370] on icon at bounding box center [340, 371] width 12 height 14
click at [347, 349] on div "Select Reaction: Heart" at bounding box center [340, 348] width 12 height 12
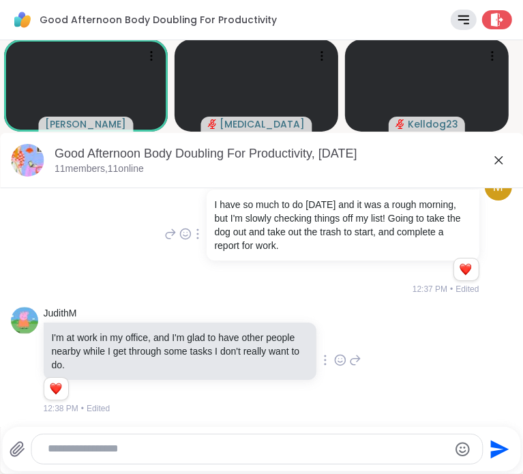
click at [495, 158] on icon at bounding box center [499, 160] width 8 height 8
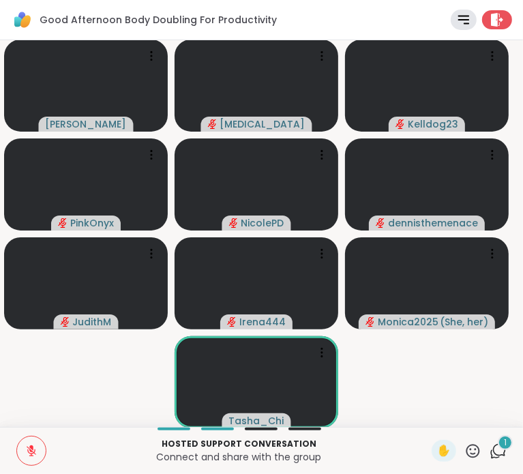
click at [504, 444] on span "1" at bounding box center [505, 443] width 3 height 12
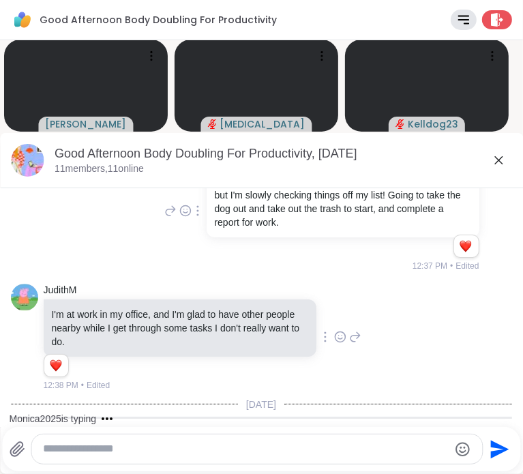
scroll to position [690, 0]
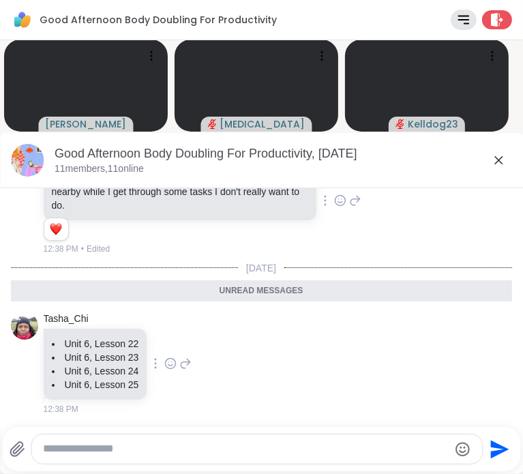
click at [495, 160] on icon at bounding box center [499, 160] width 8 height 8
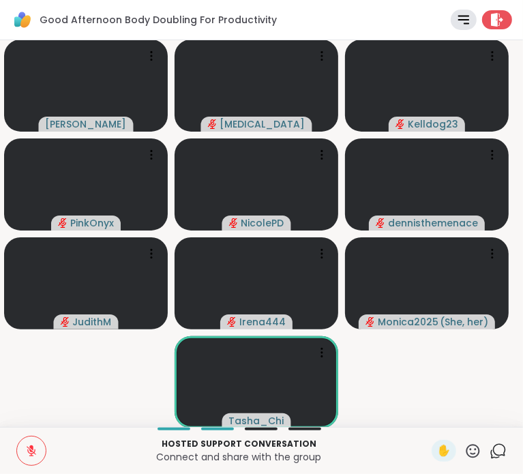
click at [467, 454] on icon at bounding box center [474, 451] width 14 height 14
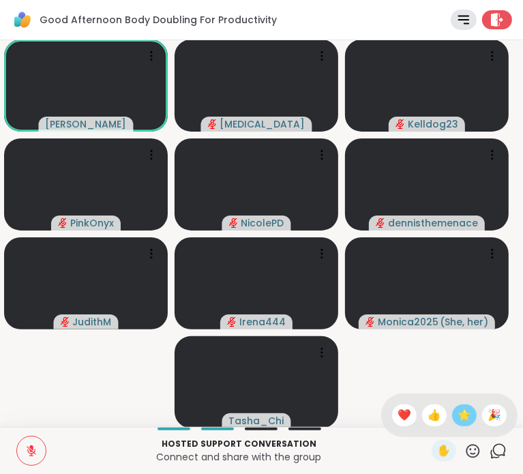
click at [458, 416] on span "🌟" at bounding box center [465, 415] width 14 height 16
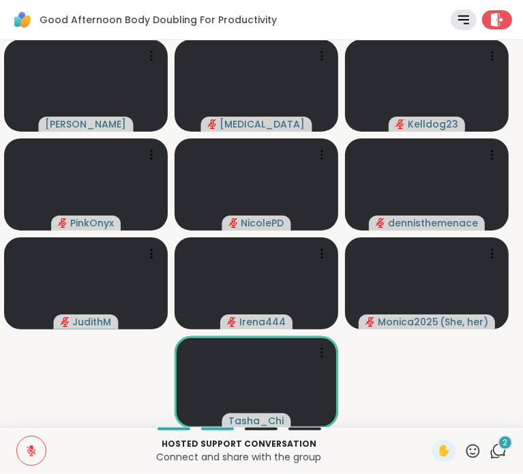
click at [494, 451] on icon at bounding box center [499, 449] width 13 height 12
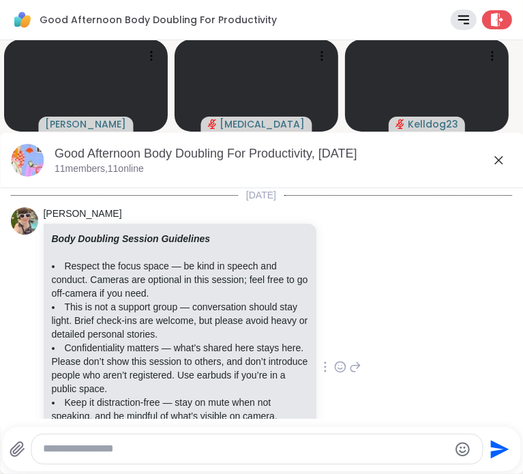
scroll to position [849, 0]
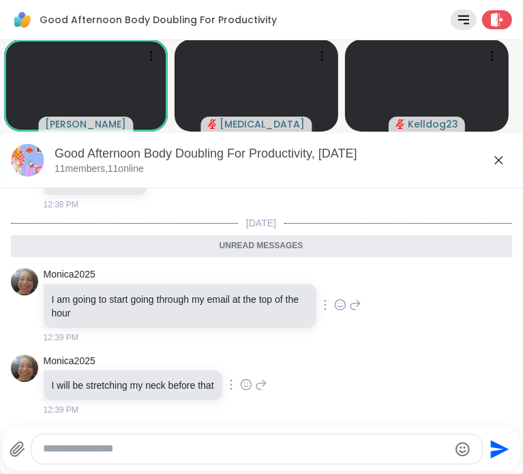
click at [347, 301] on icon at bounding box center [340, 305] width 12 height 14
click at [347, 285] on div "Select Reaction: Heart" at bounding box center [340, 283] width 12 height 12
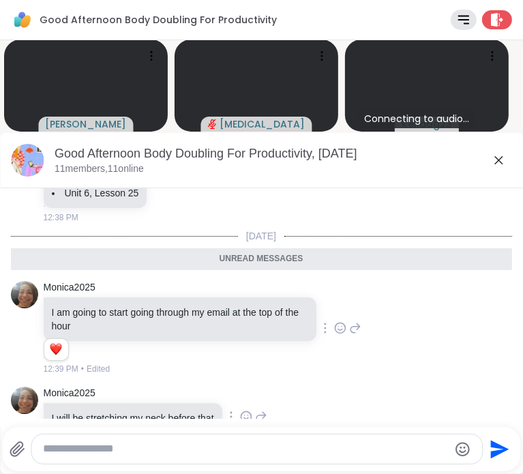
scroll to position [868, 0]
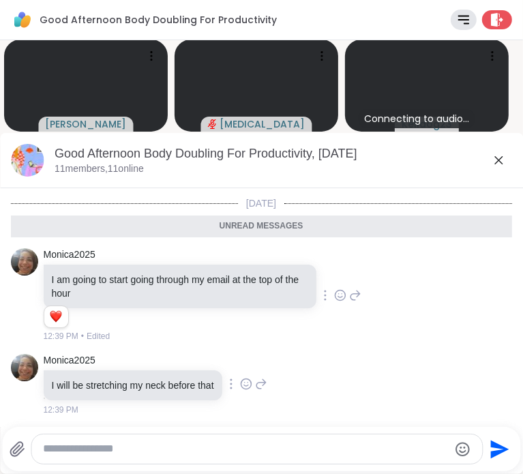
click at [491, 164] on icon at bounding box center [499, 160] width 16 height 16
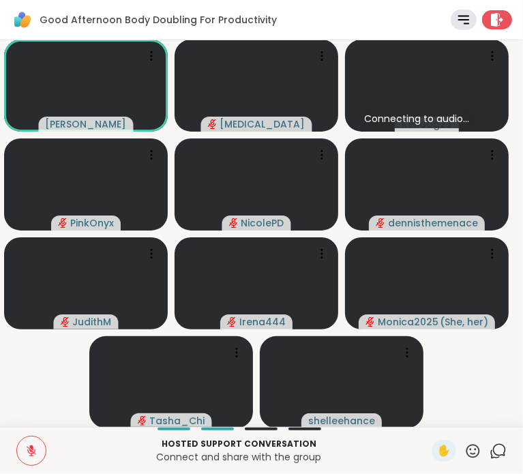
click at [490, 452] on icon at bounding box center [498, 451] width 17 height 17
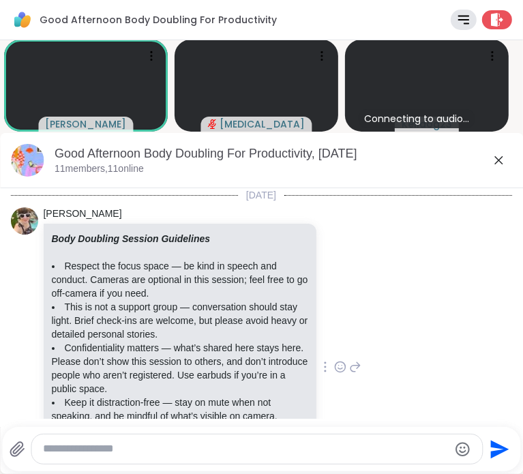
scroll to position [822, 0]
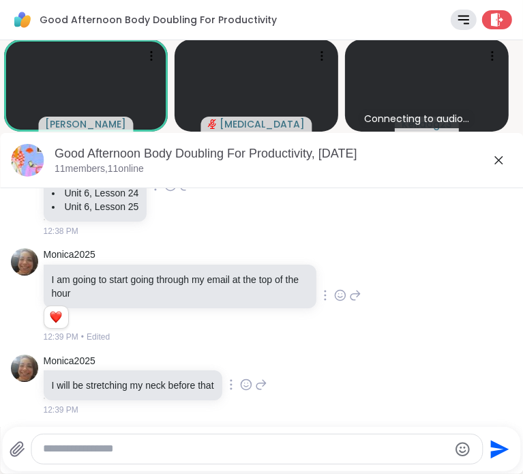
click at [491, 163] on icon at bounding box center [499, 160] width 16 height 16
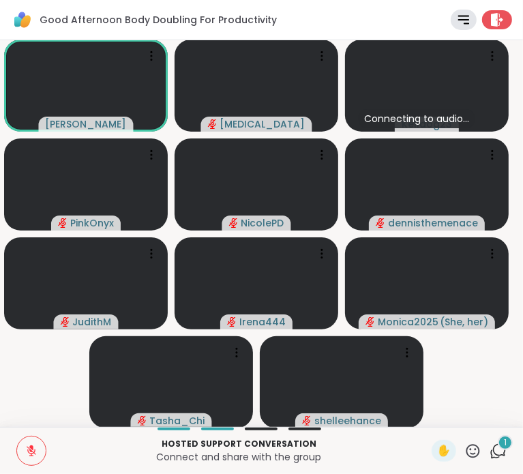
click at [490, 450] on icon at bounding box center [498, 451] width 17 height 17
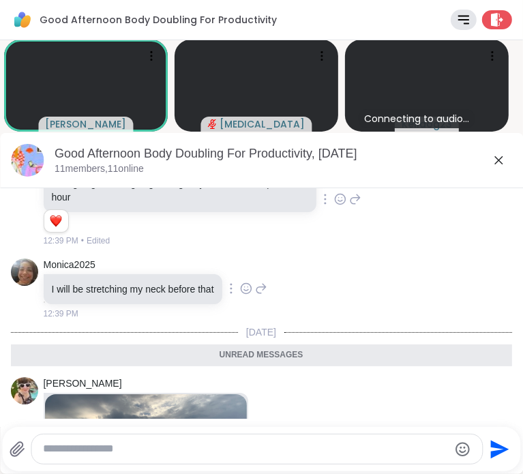
scroll to position [1191, 0]
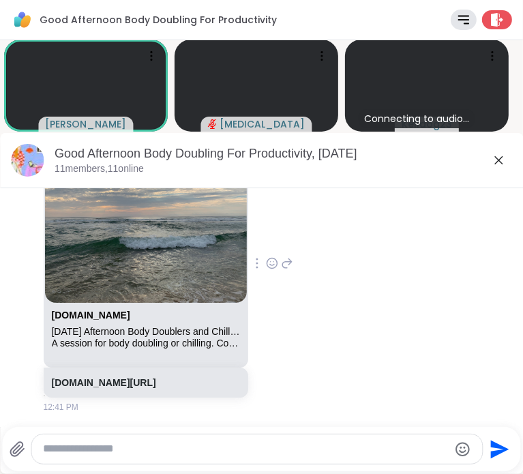
click at [491, 163] on icon at bounding box center [499, 160] width 16 height 16
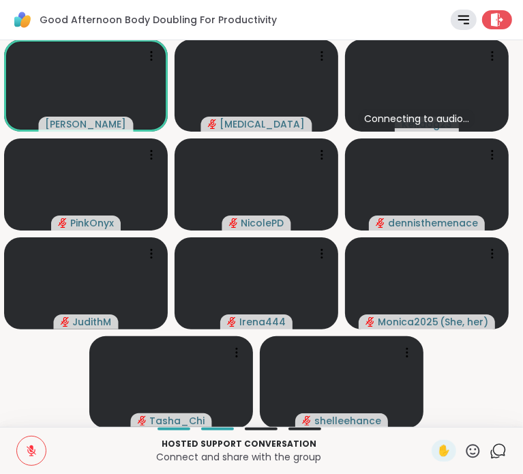
click at [465, 458] on icon at bounding box center [473, 451] width 17 height 17
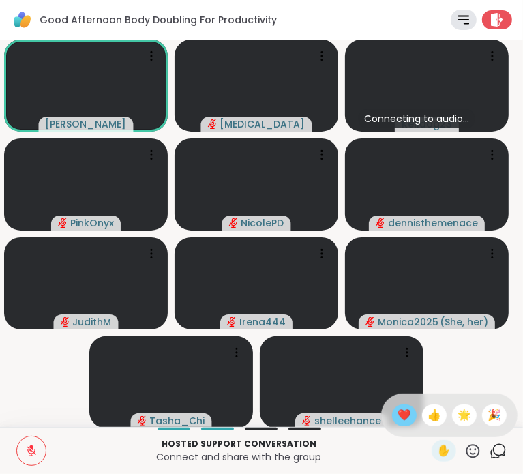
click at [398, 414] on span "❤️" at bounding box center [405, 415] width 14 height 16
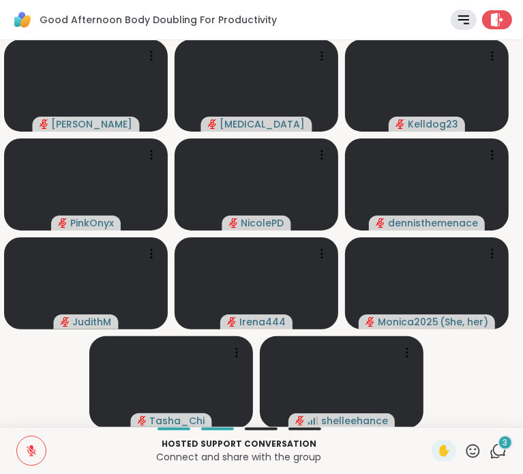
click at [498, 447] on div "3" at bounding box center [505, 442] width 15 height 15
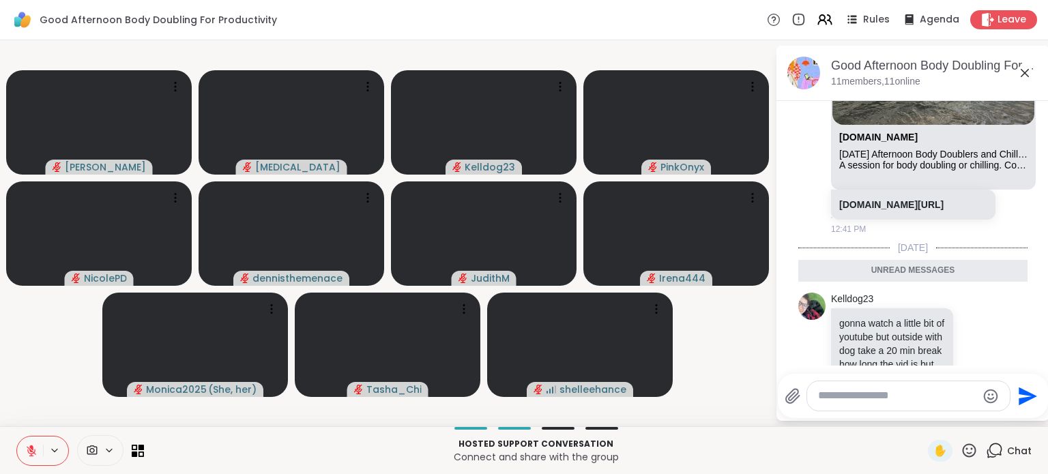
scroll to position [1722, 0]
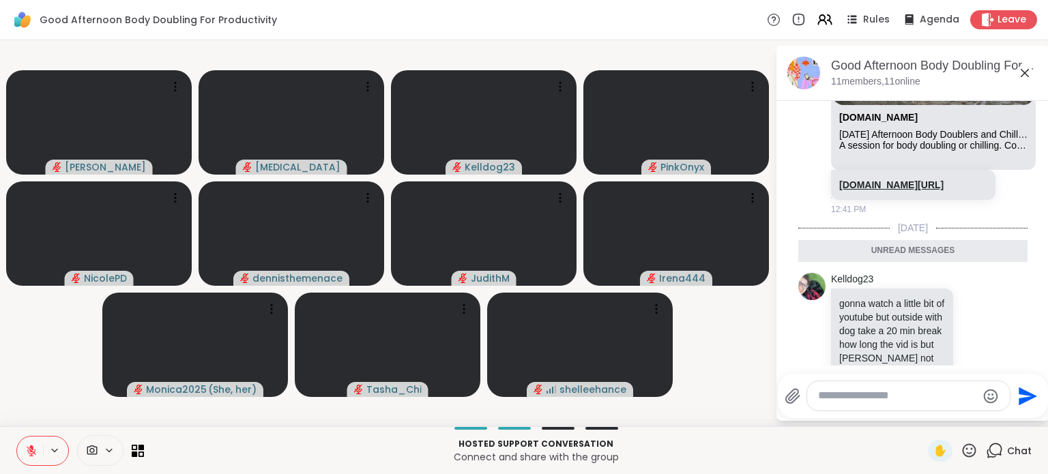
click at [911, 190] on link "sharewellnow.com/session/71499b4a-3a0a-47b2-8440-6269a5c65e16" at bounding box center [891, 184] width 104 height 11
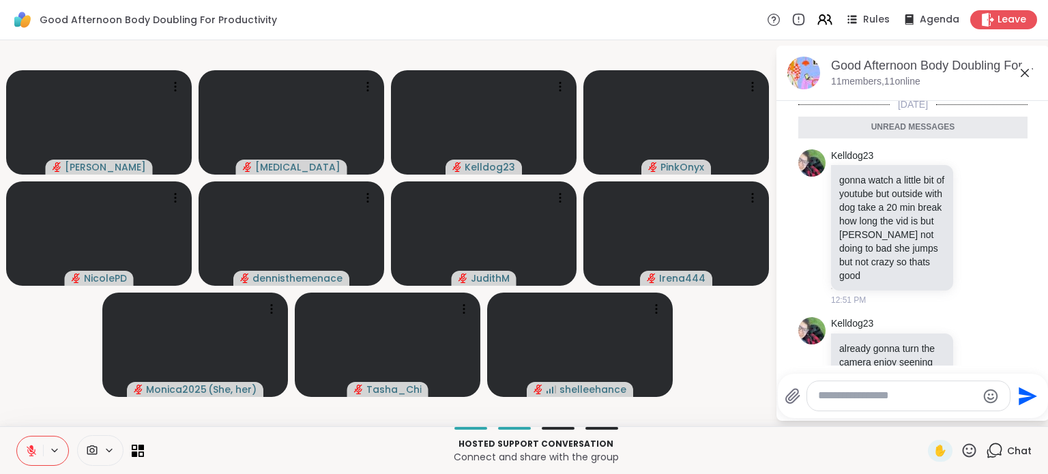
scroll to position [1858, 0]
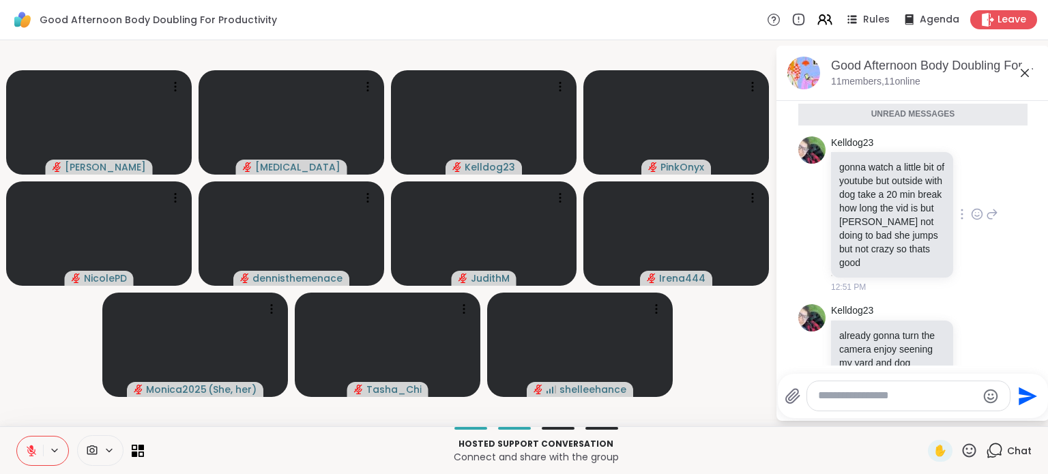
click at [971, 221] on icon at bounding box center [977, 214] width 12 height 14
click at [862, 199] on div "Select Reaction: Heart" at bounding box center [868, 192] width 12 height 12
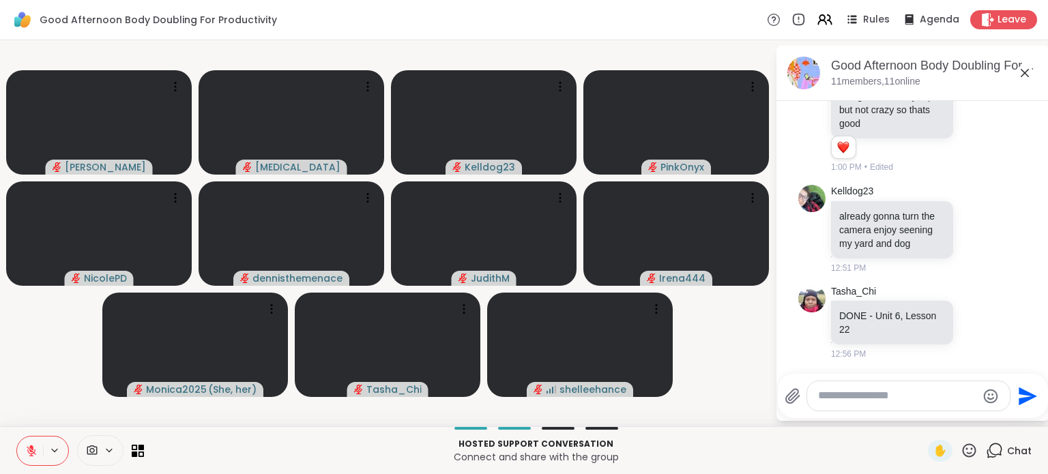
scroll to position [2075, 0]
click at [971, 320] on icon at bounding box center [977, 322] width 12 height 14
click at [862, 302] on div "Select Reaction: Heart" at bounding box center [868, 300] width 12 height 12
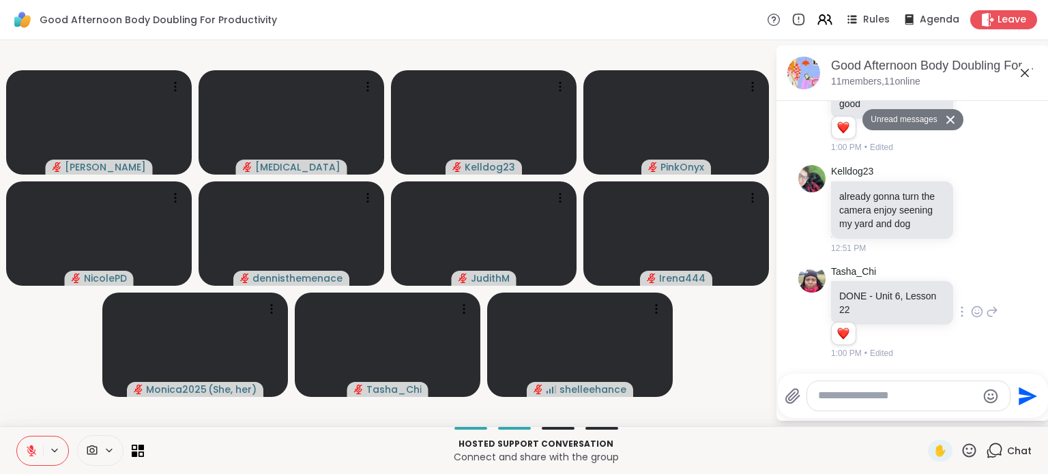
scroll to position [2094, 0]
click at [845, 404] on div at bounding box center [908, 395] width 203 height 29
click at [841, 398] on textarea "Type your message" at bounding box center [897, 396] width 159 height 14
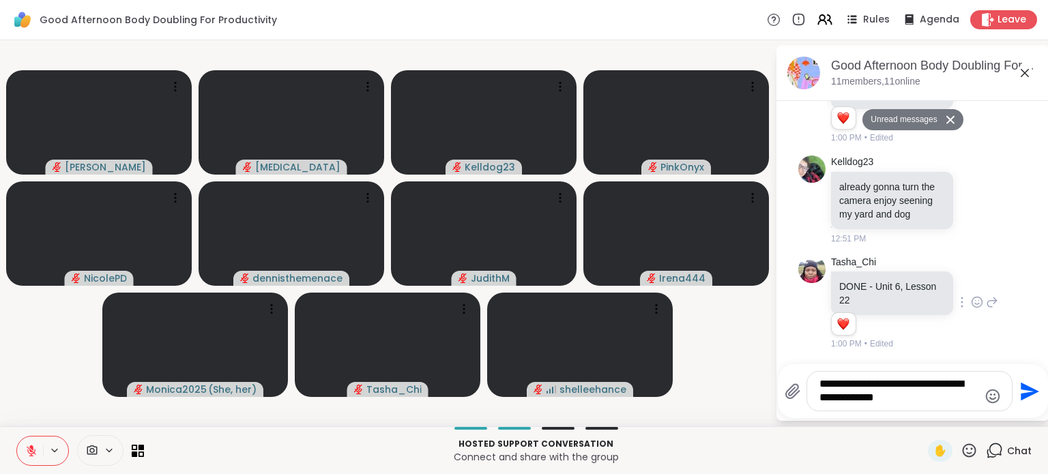
click at [904, 388] on textarea "**********" at bounding box center [898, 391] width 159 height 28
type textarea "**********"
click at [1023, 397] on icon "Send" at bounding box center [1030, 391] width 18 height 18
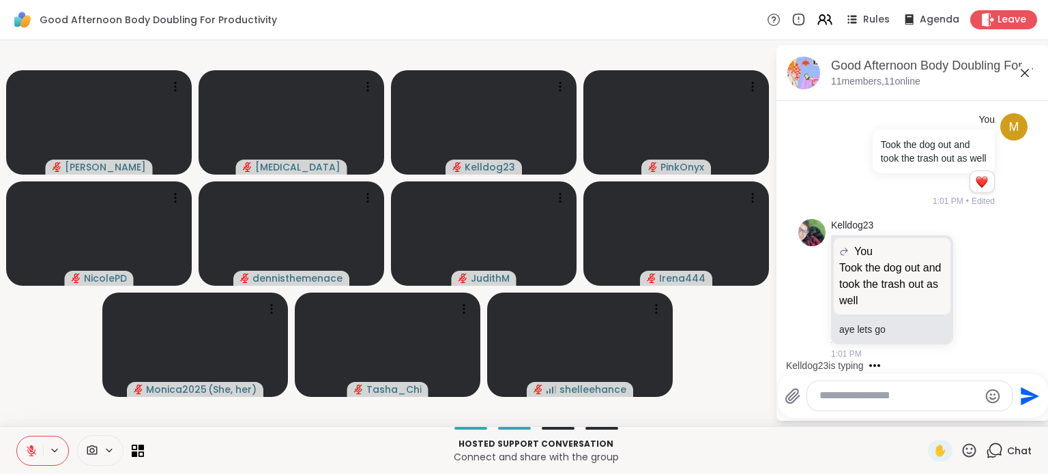
scroll to position [2460, 0]
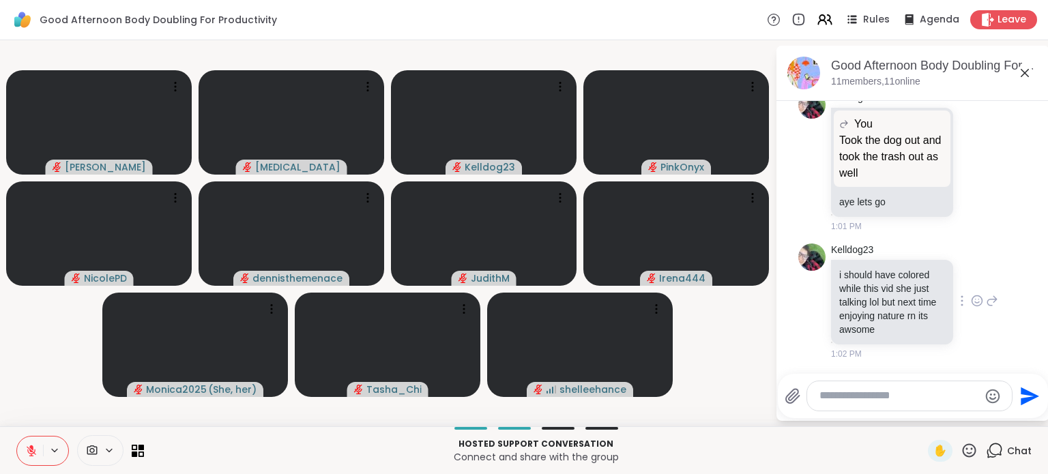
click at [969, 245] on div "Kelldog23 i should have colored while this vid she just talking lol but next ti…" at bounding box center [914, 302] width 167 height 117
click at [975, 164] on icon at bounding box center [977, 162] width 4 height 1
click at [971, 138] on div "Select Reaction: Heart" at bounding box center [977, 140] width 12 height 12
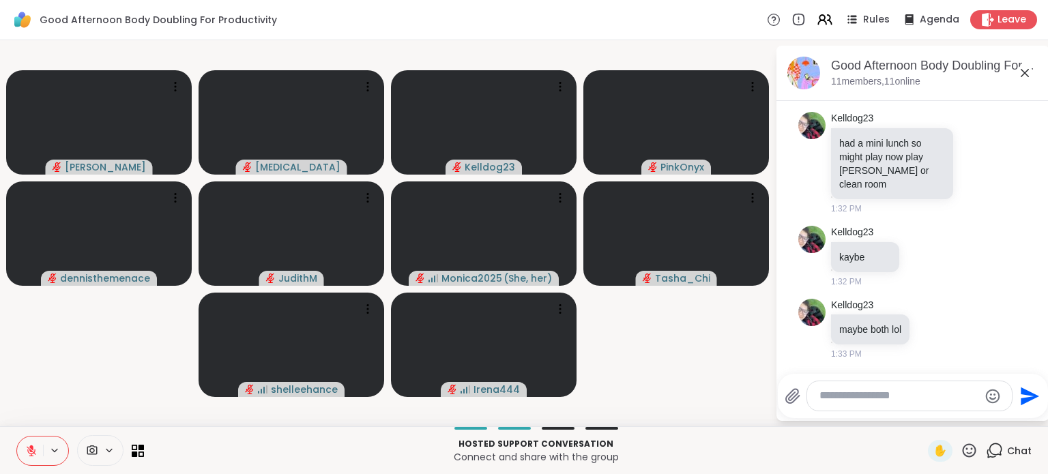
scroll to position [2830, 0]
click at [934, 331] on icon at bounding box center [933, 330] width 4 height 1
click at [875, 310] on div "Select Reaction: Joy" at bounding box center [873, 307] width 12 height 12
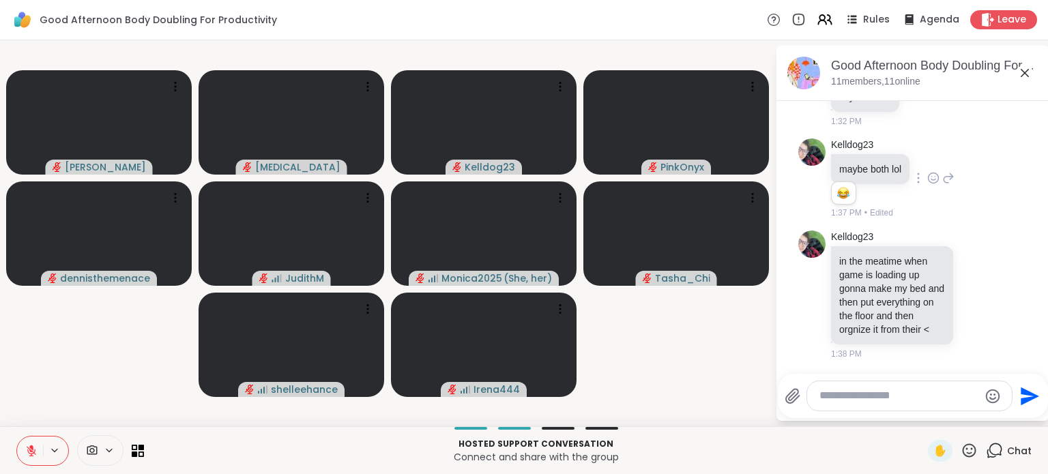
scroll to position [3018, 0]
click at [914, 390] on textarea "Type your message" at bounding box center [898, 396] width 159 height 14
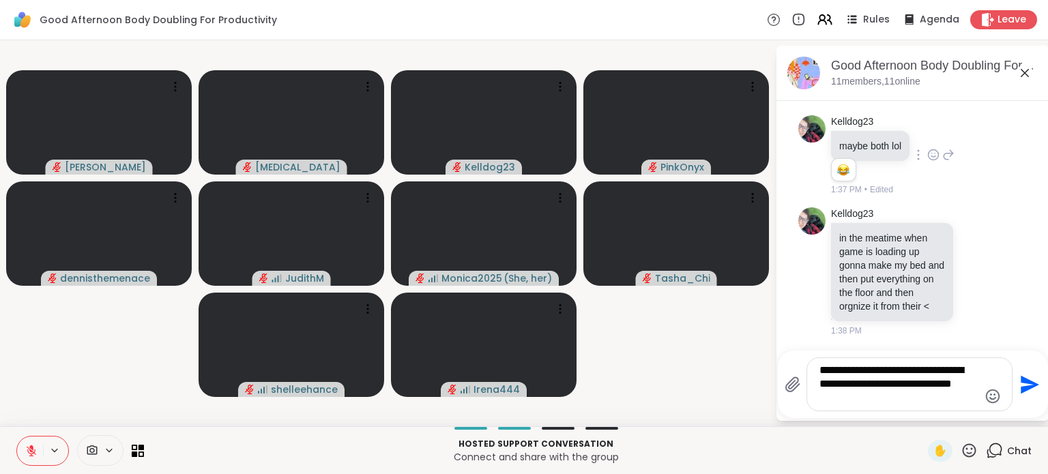
type textarea "**********"
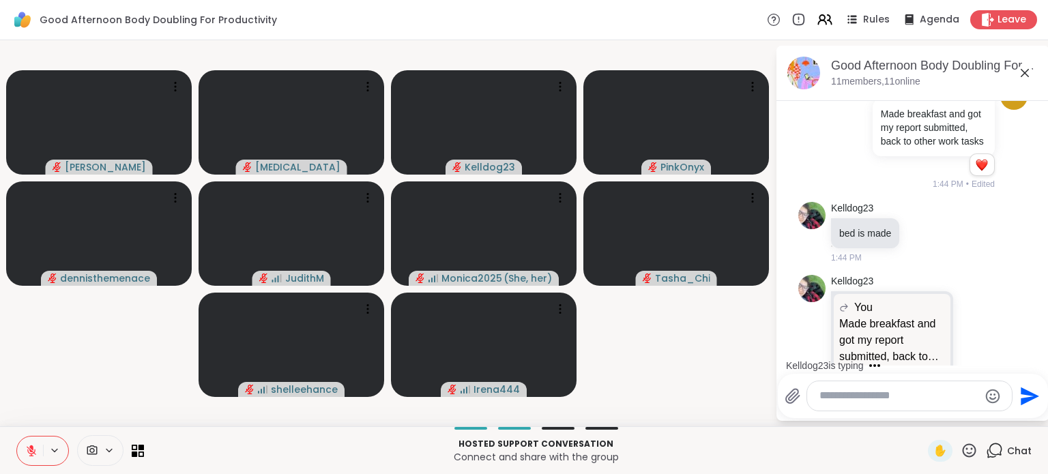
scroll to position [3374, 0]
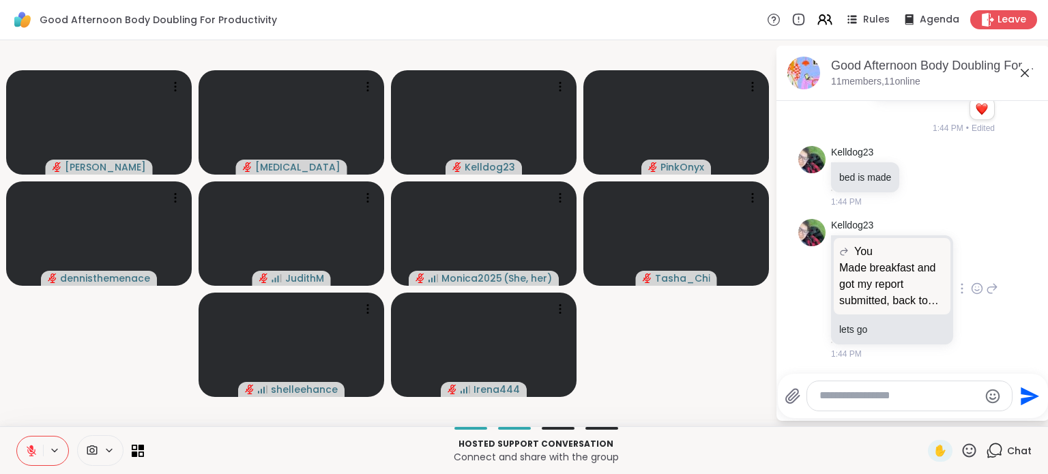
click at [971, 289] on icon at bounding box center [977, 289] width 12 height 14
click at [963, 275] on button "Select Reaction: Heart" at bounding box center [976, 266] width 27 height 27
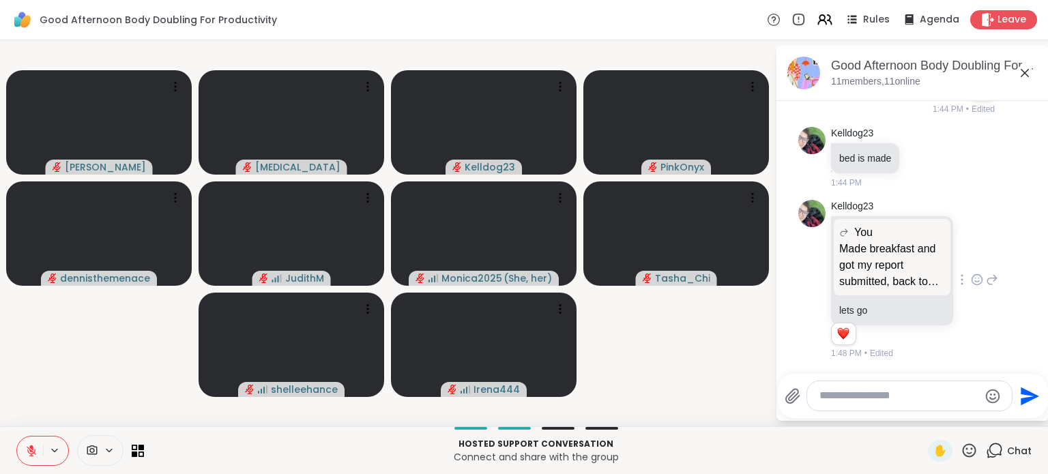
scroll to position [3394, 0]
click at [914, 164] on div at bounding box center [923, 157] width 42 height 16
click at [917, 164] on icon at bounding box center [923, 158] width 12 height 14
click at [899, 135] on button "Select Reaction: Thumbs up" at bounding box center [892, 135] width 27 height 27
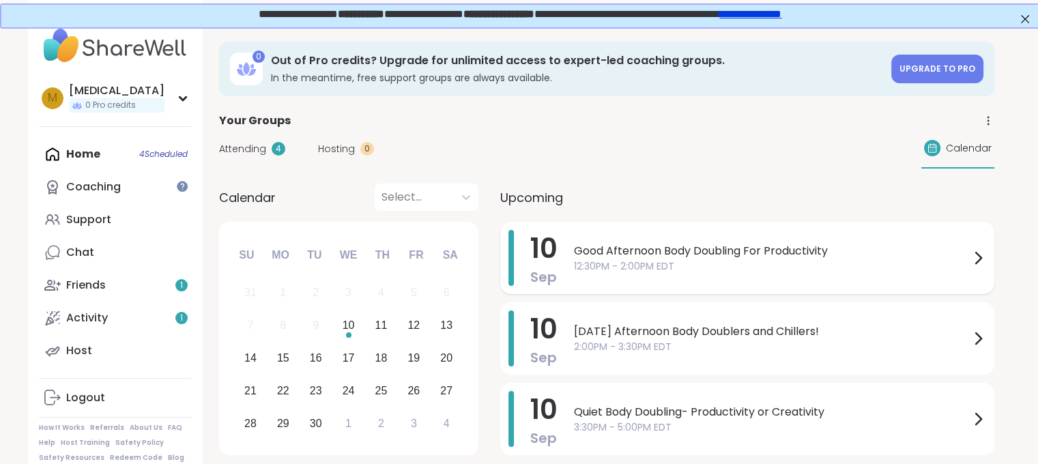
click at [699, 263] on span "12:30PM - 2:00PM EDT" at bounding box center [772, 266] width 396 height 14
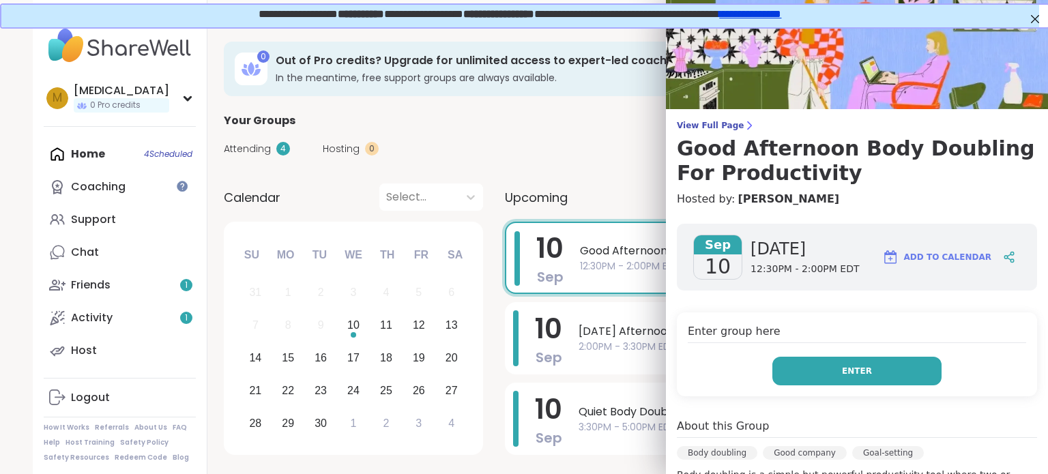
click at [827, 375] on button "Enter" at bounding box center [856, 371] width 169 height 29
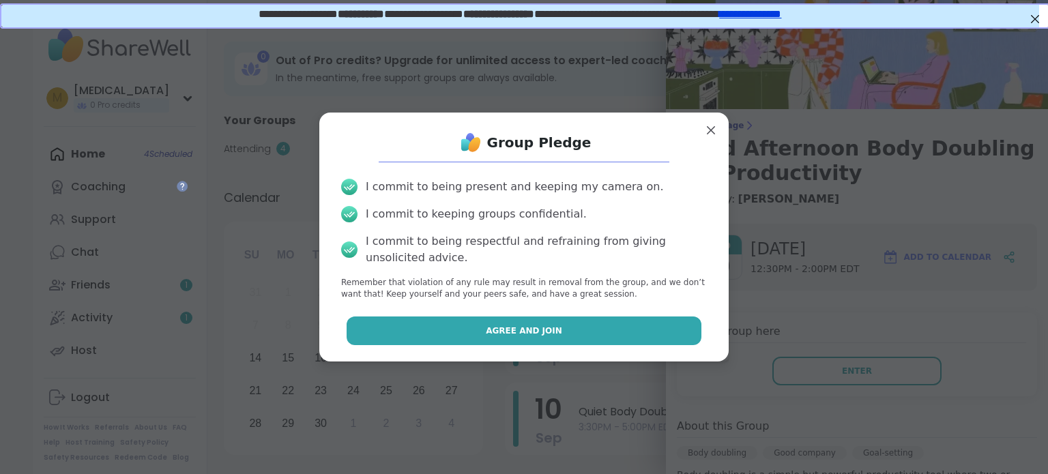
click at [571, 330] on button "Agree and Join" at bounding box center [524, 331] width 355 height 29
